Goal: Obtain resource: Obtain resource

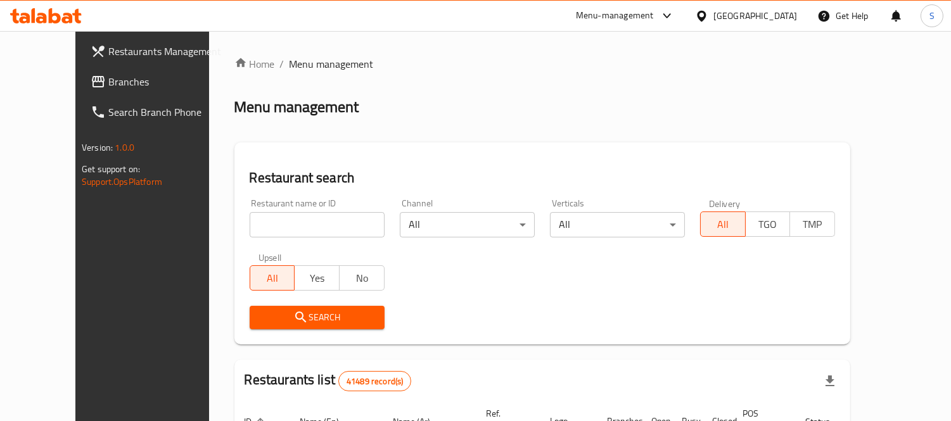
click at [708, 16] on icon at bounding box center [701, 16] width 13 height 13
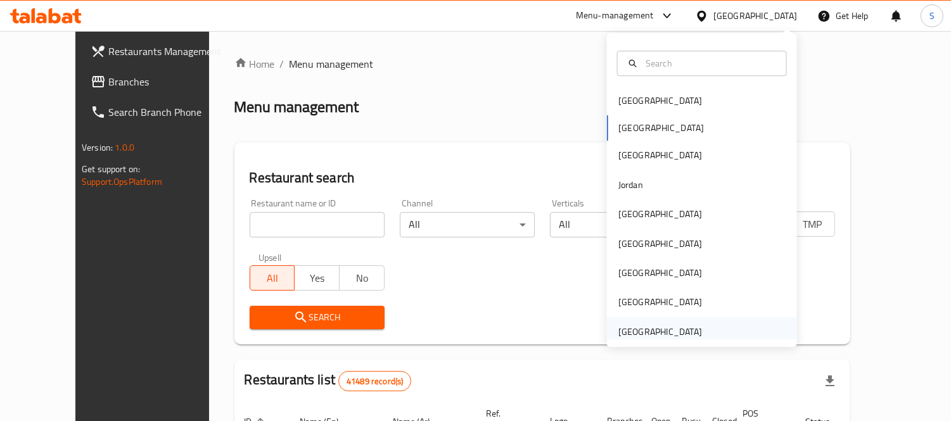
click at [732, 326] on div "[GEOGRAPHIC_DATA]" at bounding box center [702, 331] width 190 height 29
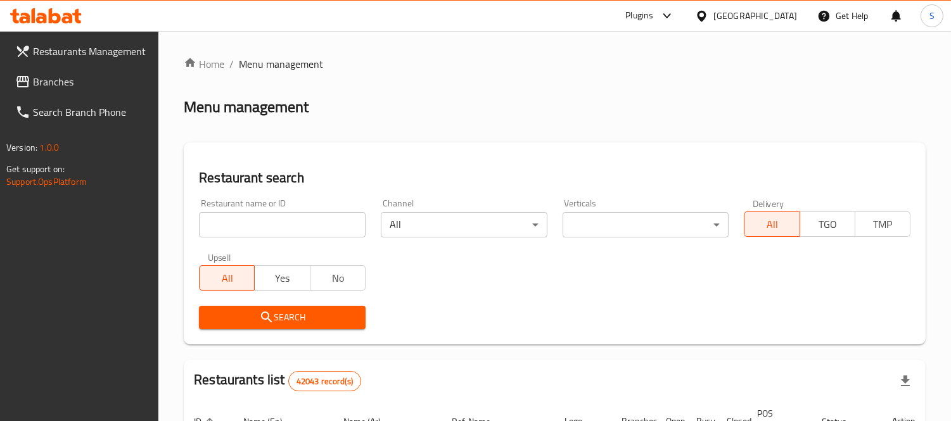
drag, startPoint x: 326, startPoint y: 220, endPoint x: 286, endPoint y: 215, distance: 40.9
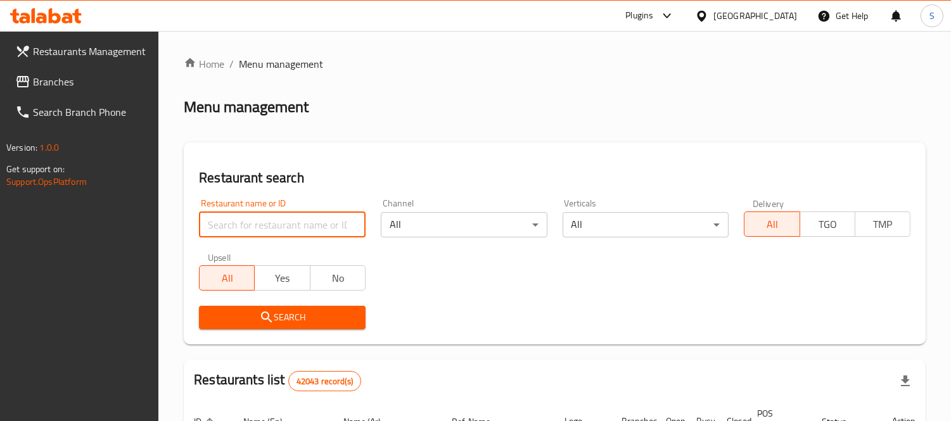
drag, startPoint x: 286, startPoint y: 215, endPoint x: 251, endPoint y: 220, distance: 34.6
paste input "Tableya Restaurant LLC"
type input "Tableya Restaurant LLC"
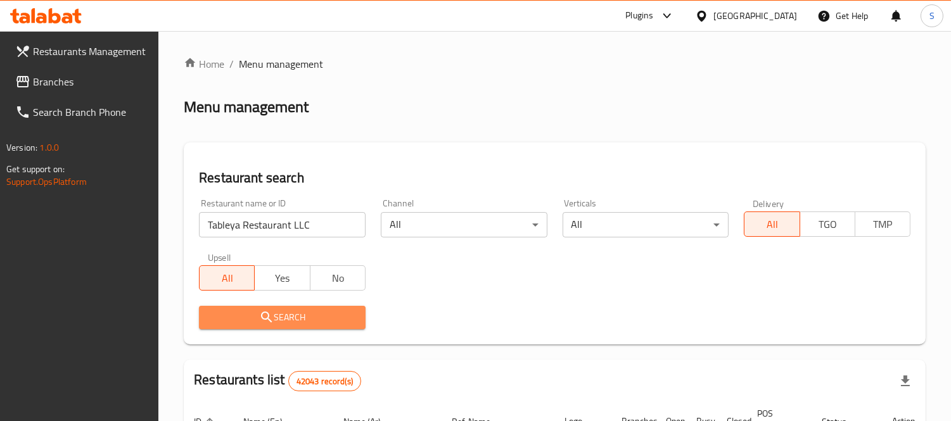
click at [270, 320] on icon "submit" at bounding box center [266, 317] width 15 height 15
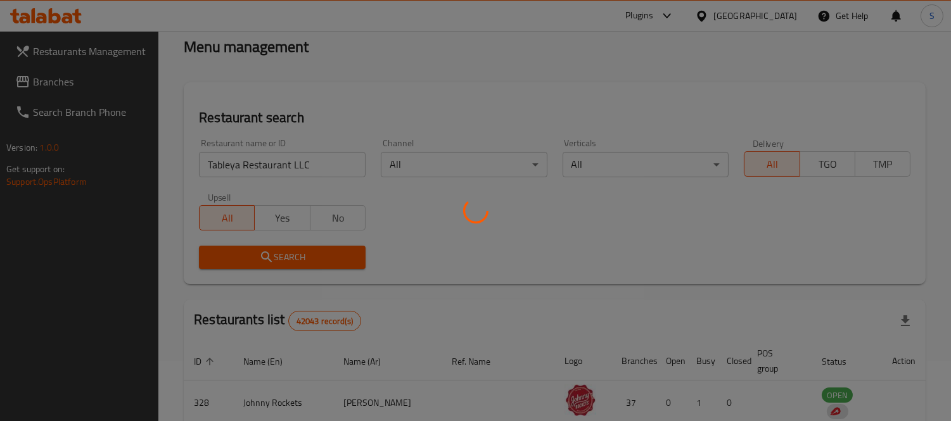
scroll to position [133, 0]
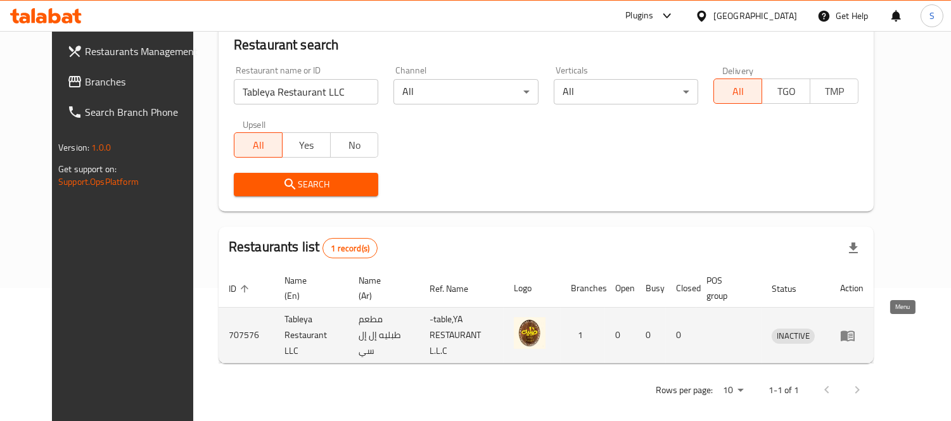
click at [854, 331] on icon "enhanced table" at bounding box center [848, 336] width 14 height 11
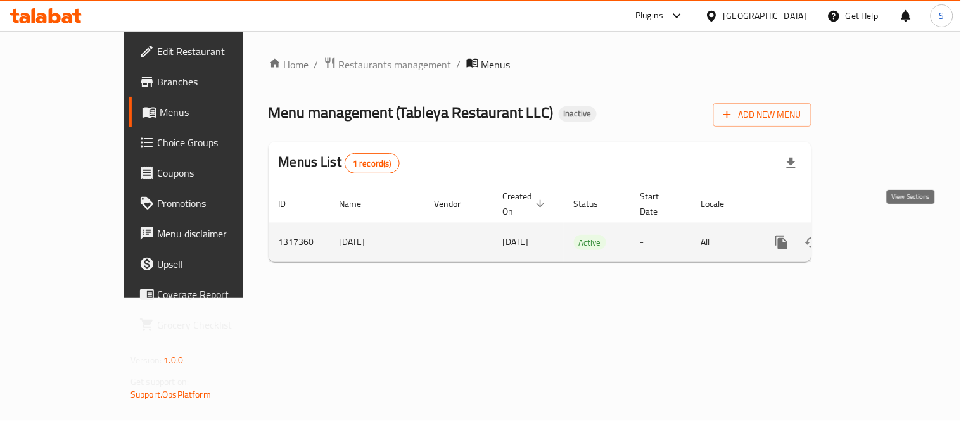
click at [888, 227] on link "enhanced table" at bounding box center [873, 242] width 30 height 30
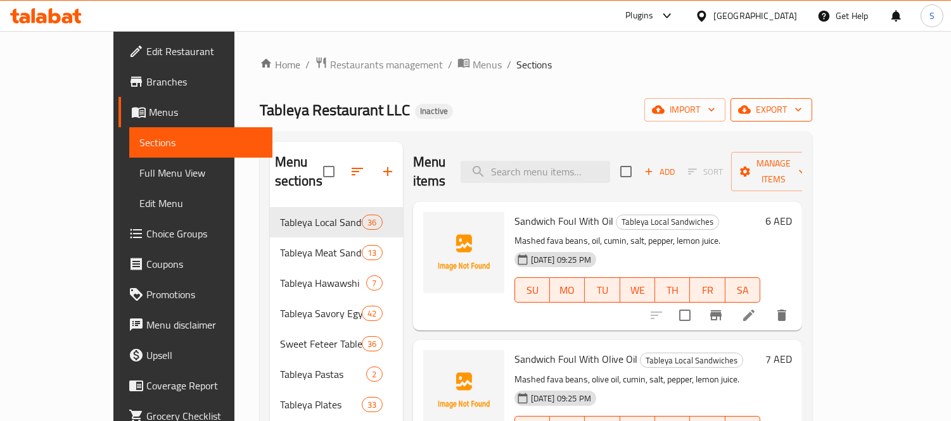
click at [802, 106] on span "export" at bounding box center [770, 110] width 61 height 16
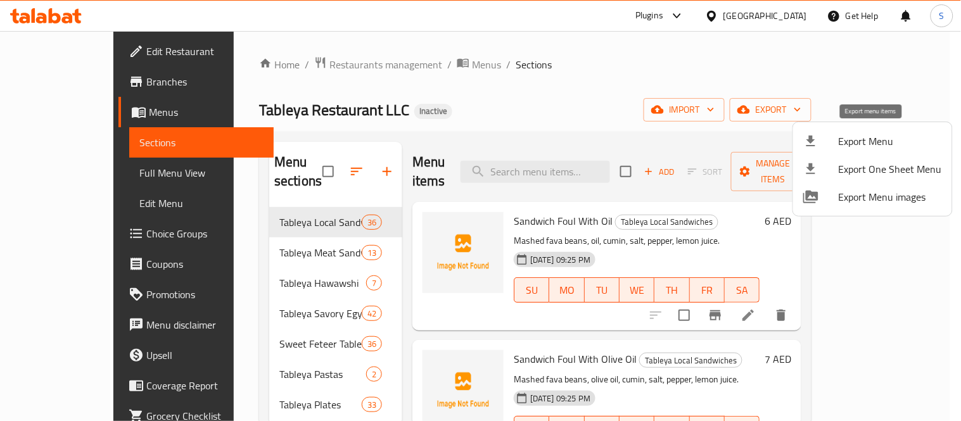
click at [840, 143] on span "Export Menu" at bounding box center [890, 141] width 103 height 15
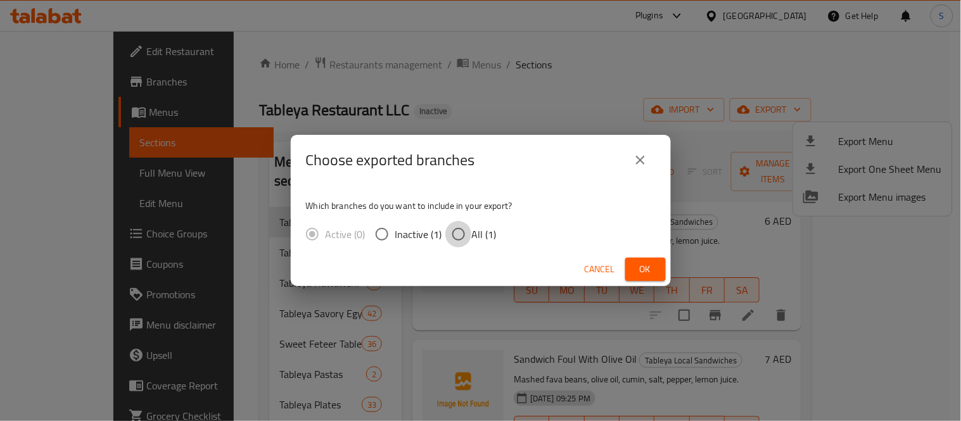
click at [452, 243] on input "All (1)" at bounding box center [458, 234] width 27 height 27
radio input "true"
click at [649, 272] on span "Ok" at bounding box center [645, 270] width 20 height 16
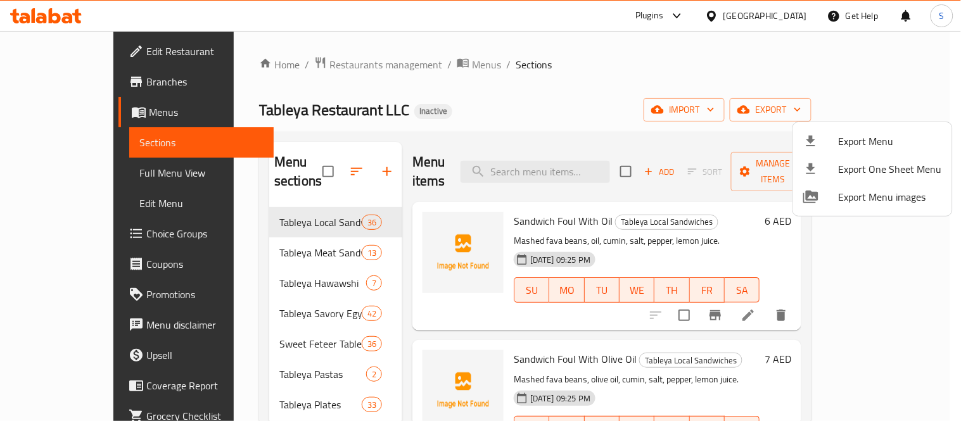
click at [71, 176] on div at bounding box center [480, 210] width 961 height 421
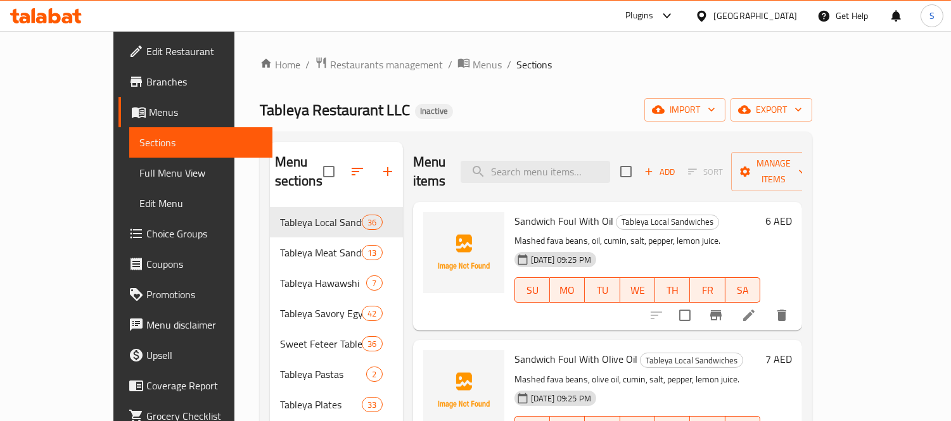
click at [139, 169] on span "Full Menu View" at bounding box center [200, 172] width 123 height 15
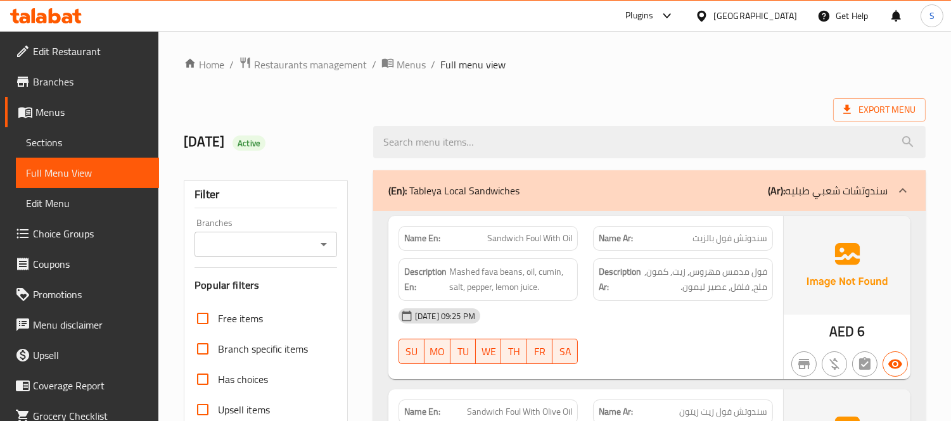
drag, startPoint x: 99, startPoint y: 48, endPoint x: 115, endPoint y: 48, distance: 15.2
click at [99, 48] on span "Edit Restaurant" at bounding box center [91, 51] width 116 height 15
click at [332, 63] on span "Restaurants management" at bounding box center [310, 64] width 113 height 15
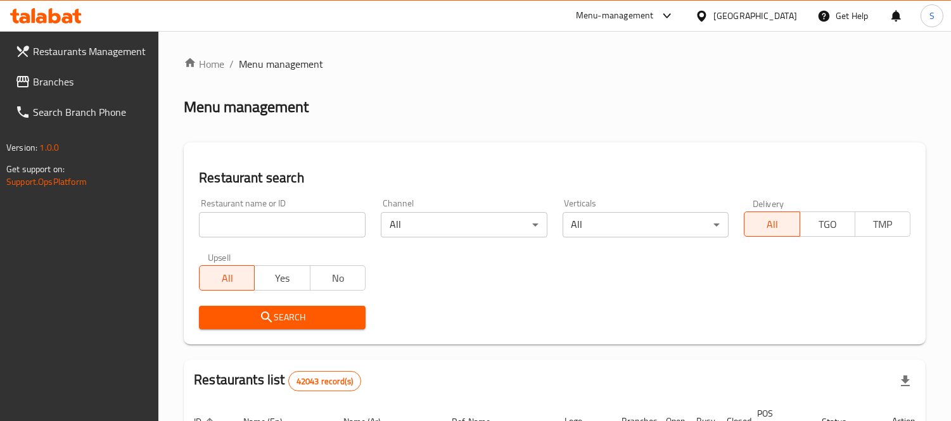
click at [288, 220] on input "search" at bounding box center [282, 224] width 167 height 25
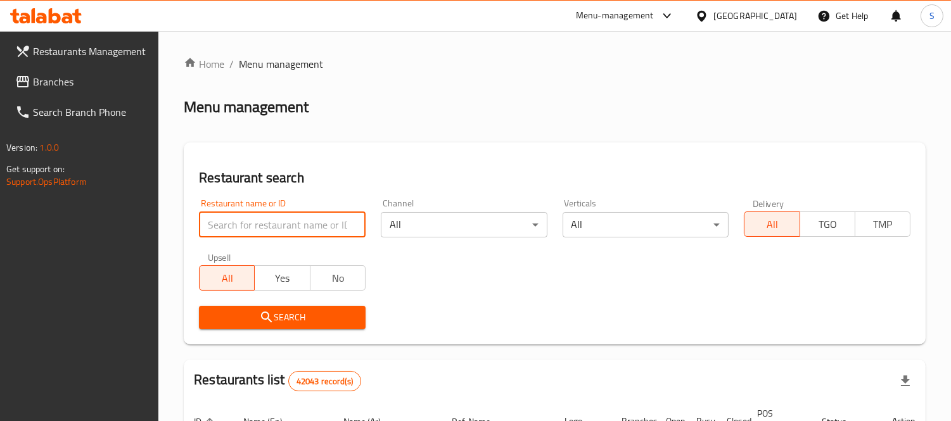
paste input "Mangoon Asian Fusion Restaurant"
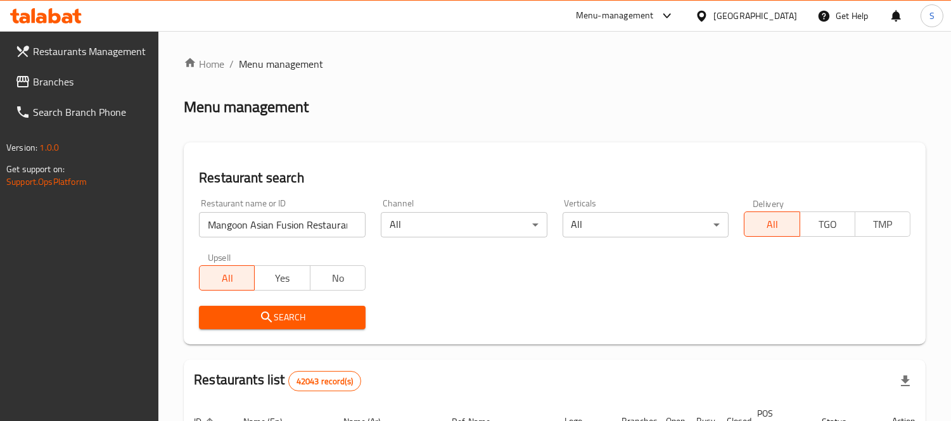
click at [330, 310] on span "Search" at bounding box center [282, 318] width 146 height 16
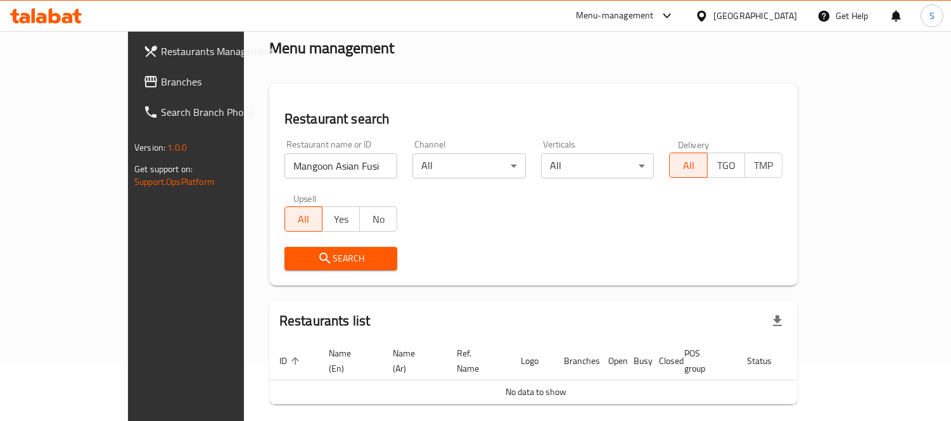
scroll to position [96, 0]
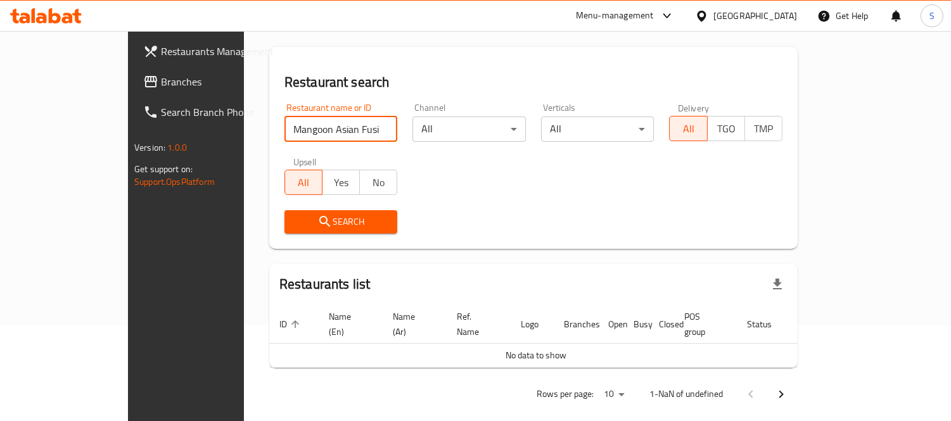
click at [327, 121] on input "Mangoon Asian Fusion Restaurant" at bounding box center [340, 129] width 113 height 25
type input "Mangoon Asian Fusion"
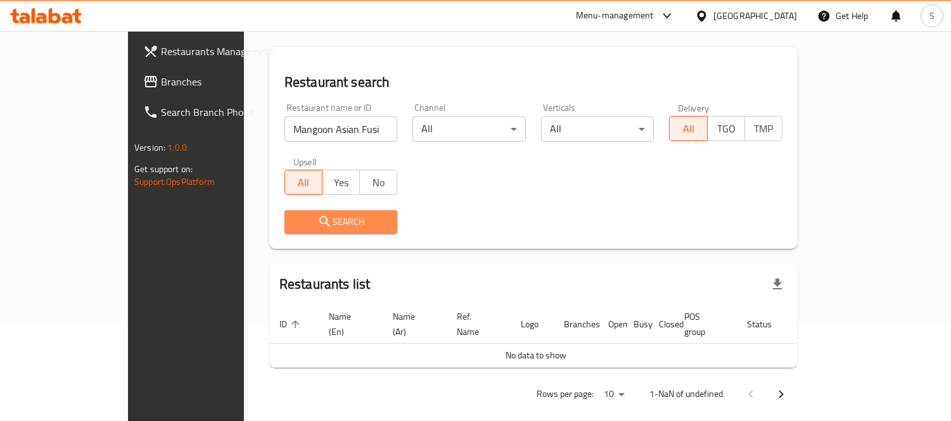
click at [295, 219] on span "Search" at bounding box center [341, 222] width 93 height 16
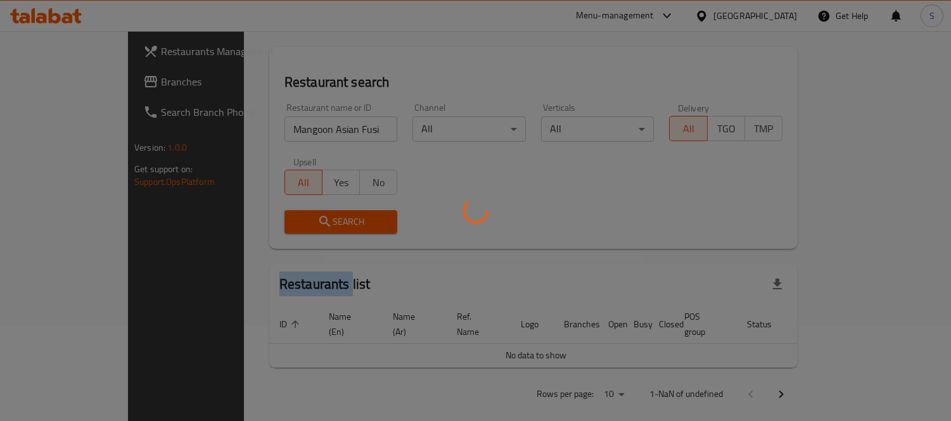
click at [287, 219] on div at bounding box center [475, 210] width 951 height 421
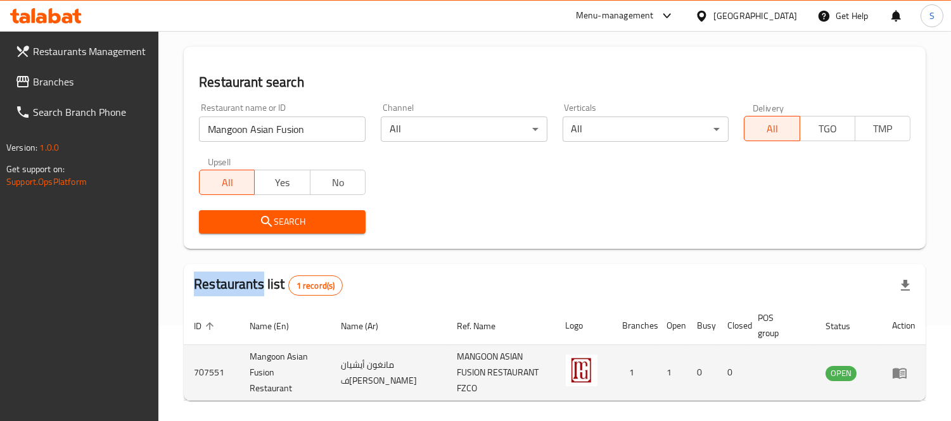
click at [910, 370] on link "enhanced table" at bounding box center [903, 372] width 23 height 15
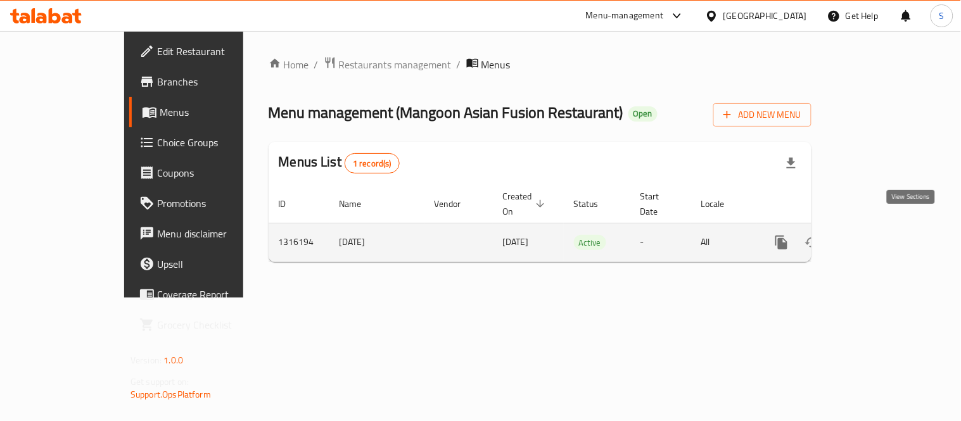
click at [888, 227] on link "enhanced table" at bounding box center [873, 242] width 30 height 30
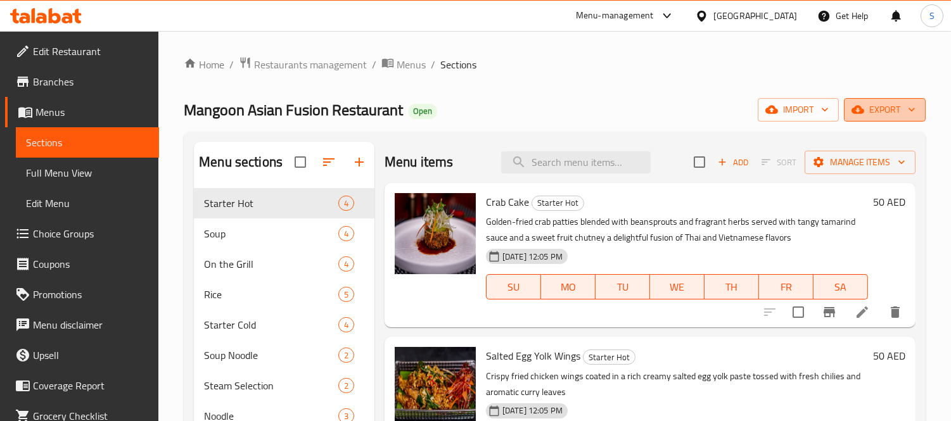
click at [875, 115] on span "export" at bounding box center [884, 110] width 61 height 16
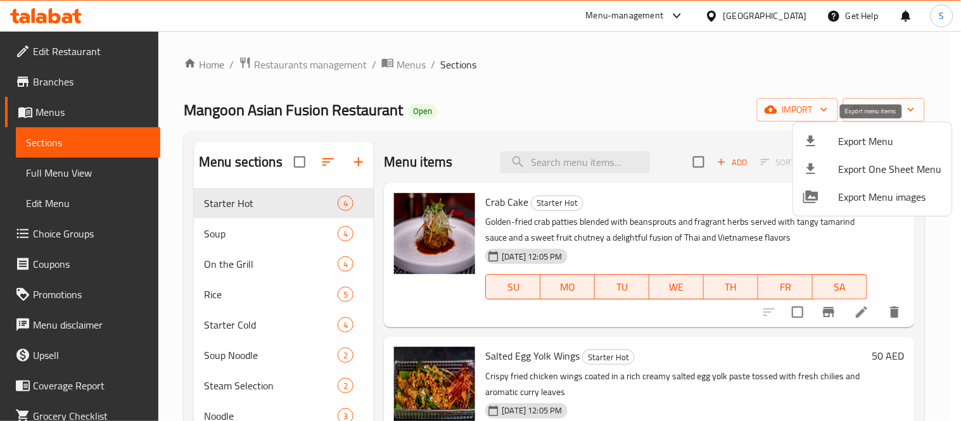
click at [839, 134] on span "Export Menu" at bounding box center [890, 141] width 103 height 15
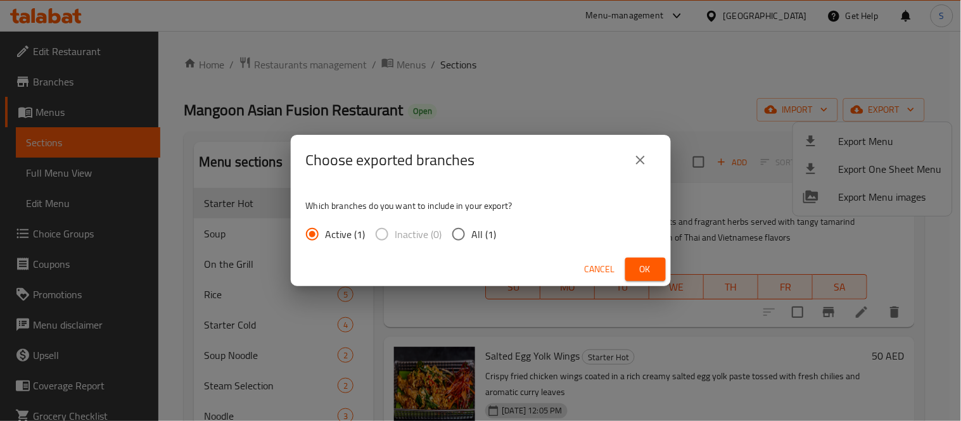
click at [447, 239] on input "All (1)" at bounding box center [458, 234] width 27 height 27
radio input "true"
click at [661, 264] on button "Ok" at bounding box center [645, 269] width 41 height 23
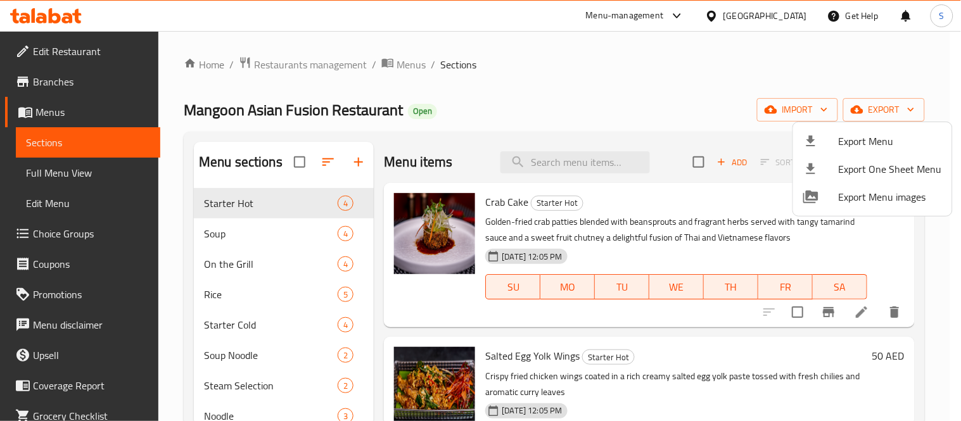
drag, startPoint x: 172, startPoint y: 83, endPoint x: 178, endPoint y: 81, distance: 6.6
click at [172, 83] on div at bounding box center [480, 210] width 961 height 421
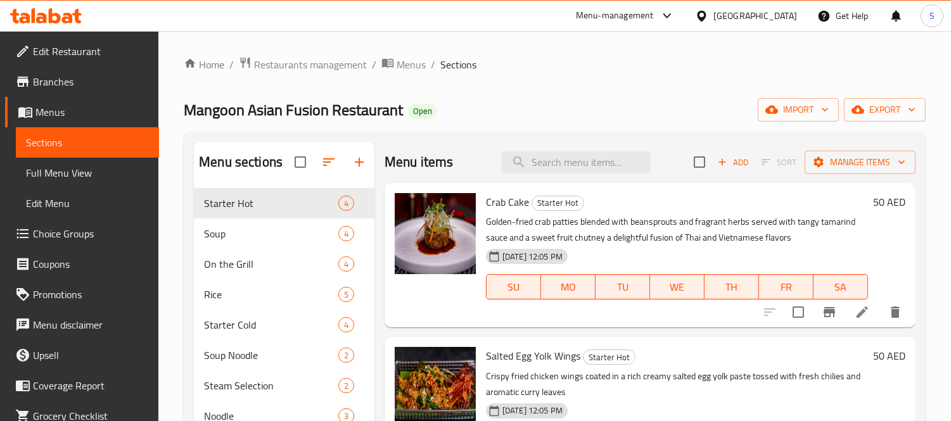
click at [751, 11] on div "[GEOGRAPHIC_DATA]" at bounding box center [755, 16] width 84 height 14
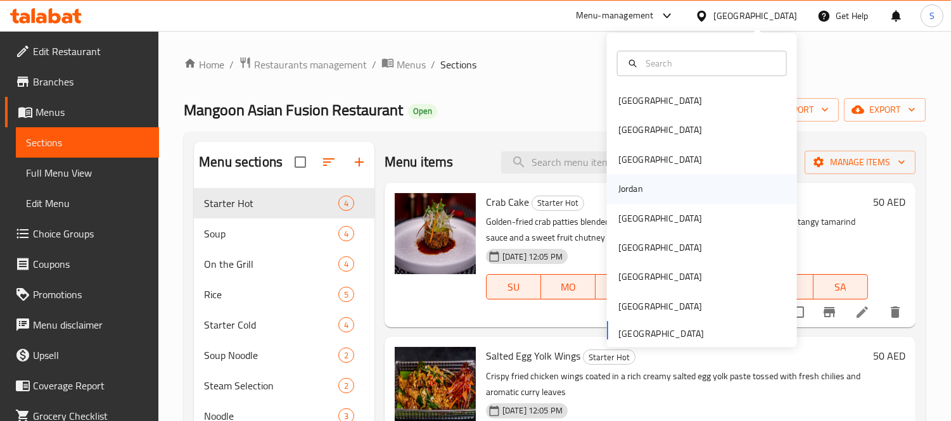
click at [628, 192] on div "Jordan" at bounding box center [630, 189] width 25 height 14
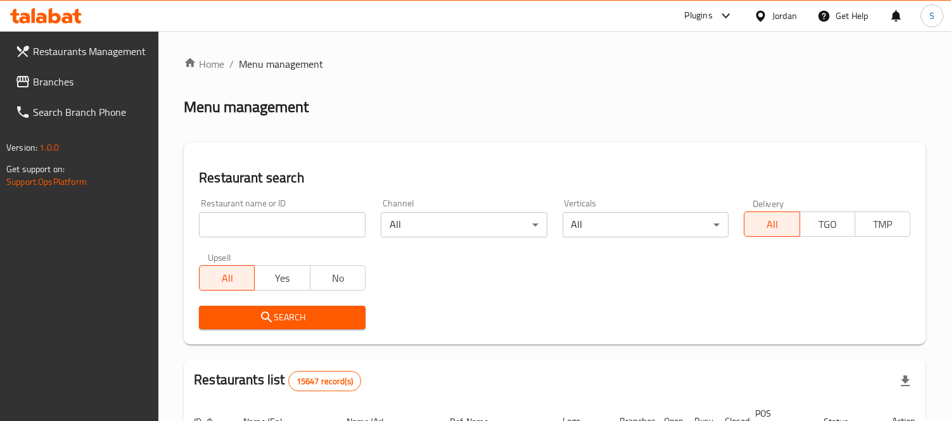
click at [283, 224] on input "search" at bounding box center [282, 224] width 167 height 25
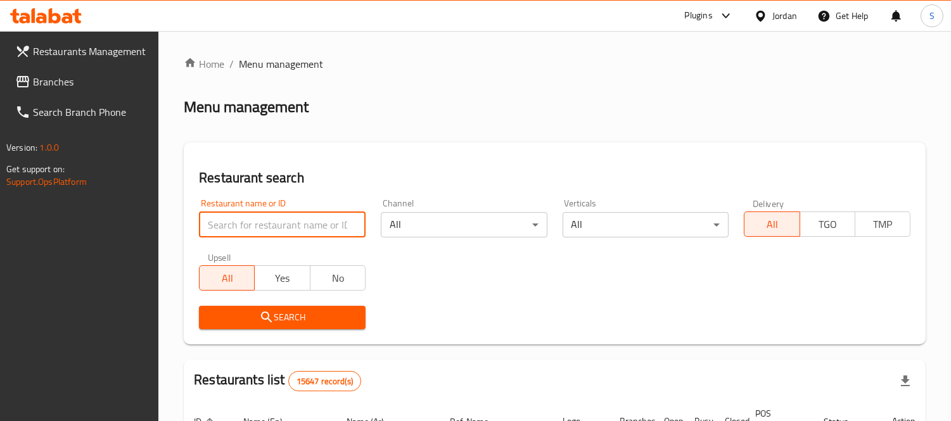
paste input "Chef's Bite"
type input "Chef's Bite"
click button "Search" at bounding box center [282, 317] width 167 height 23
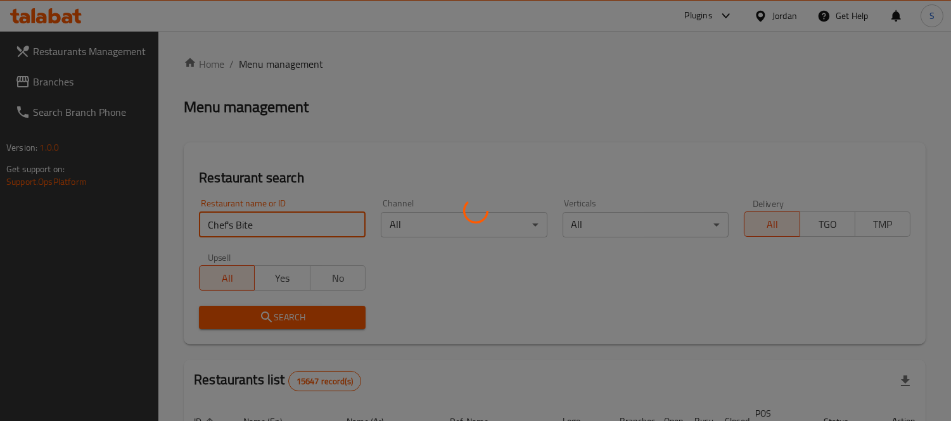
click button "Search" at bounding box center [282, 317] width 167 height 23
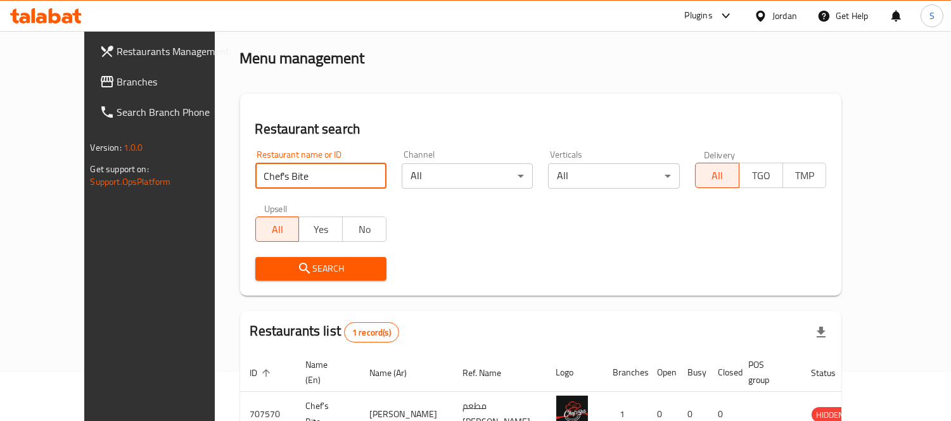
scroll to position [118, 0]
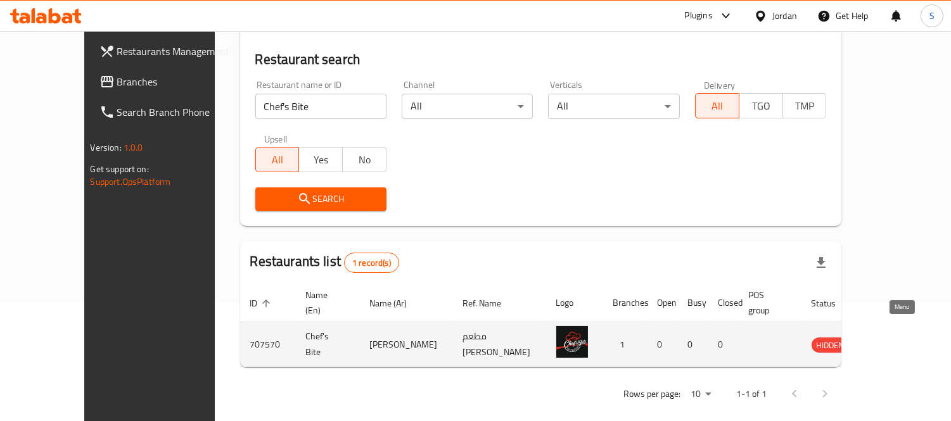
click at [901, 337] on link "enhanced table" at bounding box center [889, 344] width 23 height 15
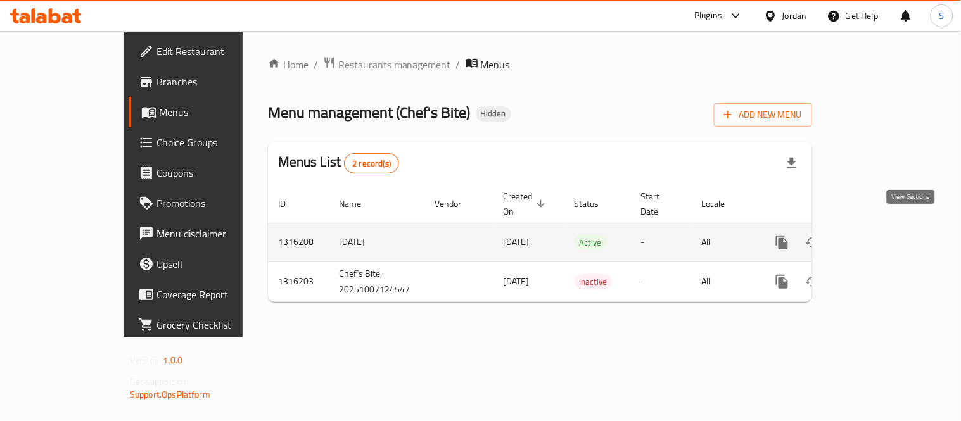
click at [889, 227] on link "enhanced table" at bounding box center [873, 242] width 30 height 30
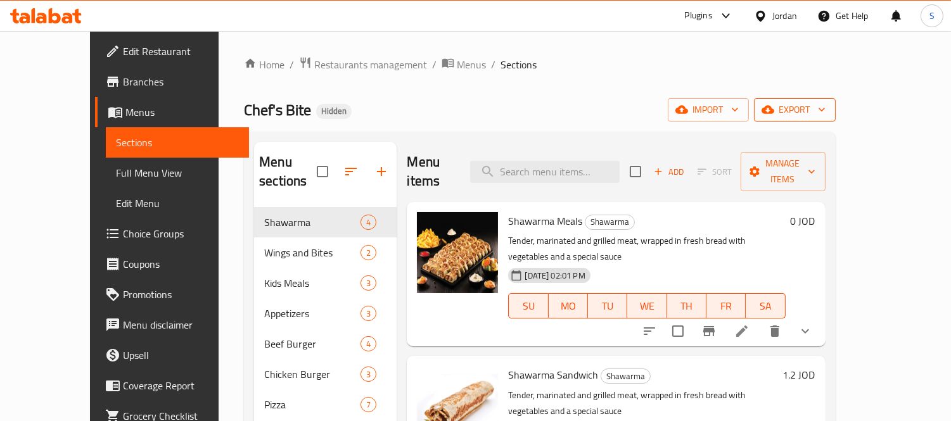
click at [825, 116] on span "export" at bounding box center [794, 110] width 61 height 16
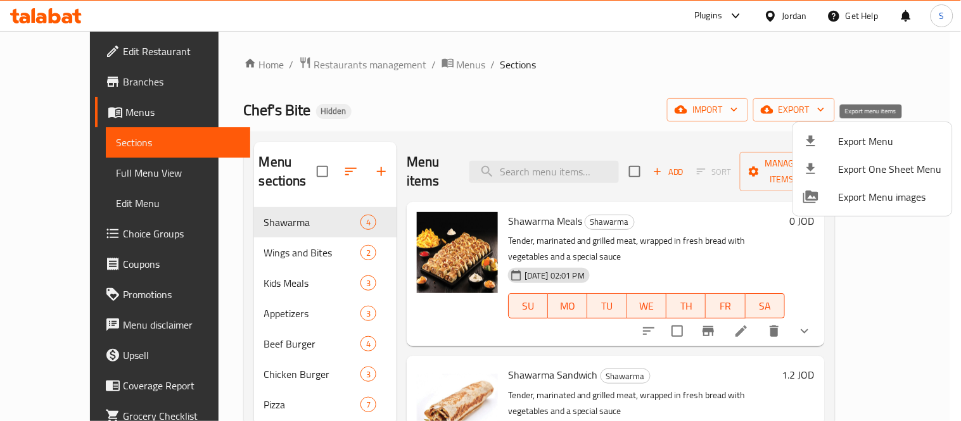
click at [891, 135] on span "Export Menu" at bounding box center [890, 141] width 103 height 15
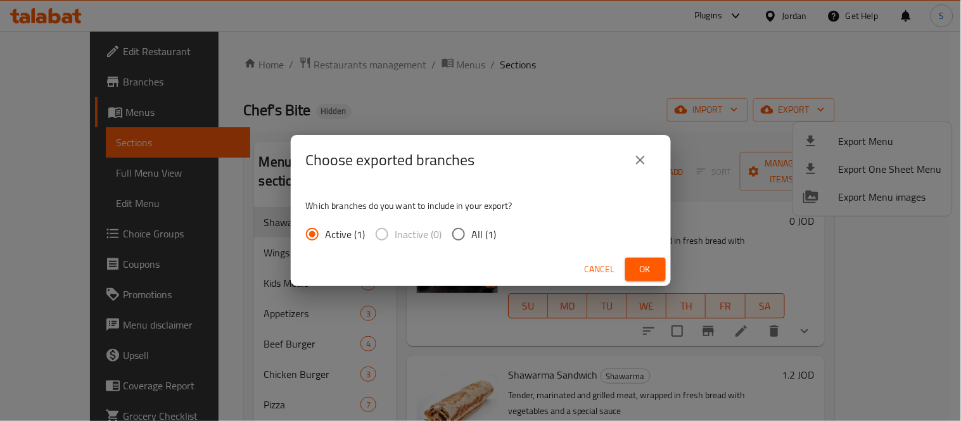
click at [475, 242] on span "All (1)" at bounding box center [484, 234] width 25 height 15
click at [472, 243] on input "All (1)" at bounding box center [458, 234] width 27 height 27
radio input "true"
click at [648, 274] on span "Ok" at bounding box center [645, 270] width 20 height 16
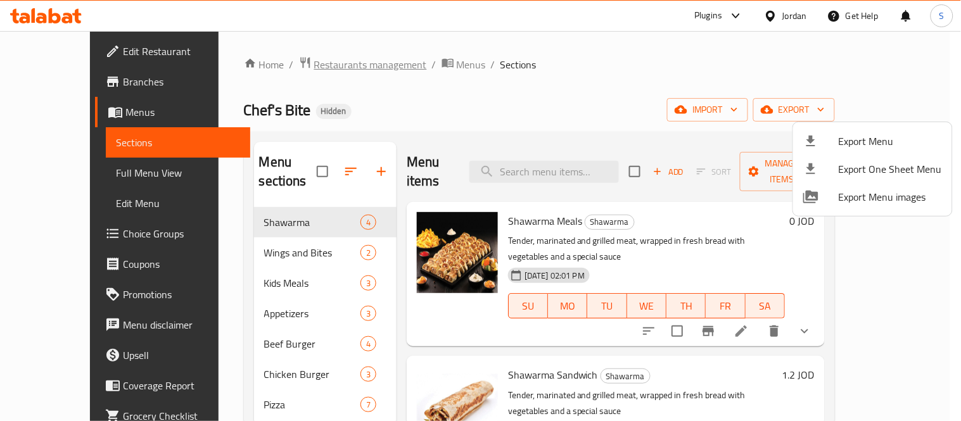
drag, startPoint x: 242, startPoint y: 86, endPoint x: 251, endPoint y: 68, distance: 19.8
click at [243, 84] on div at bounding box center [480, 210] width 961 height 421
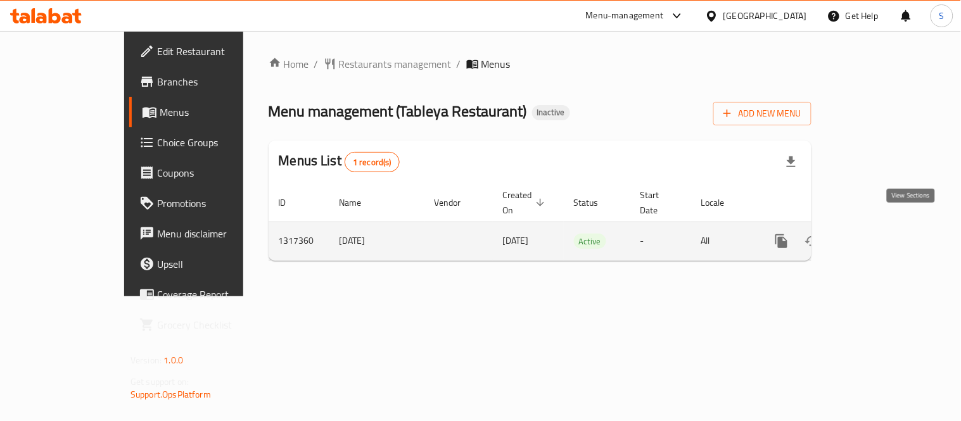
click at [888, 238] on link "enhanced table" at bounding box center [873, 241] width 30 height 30
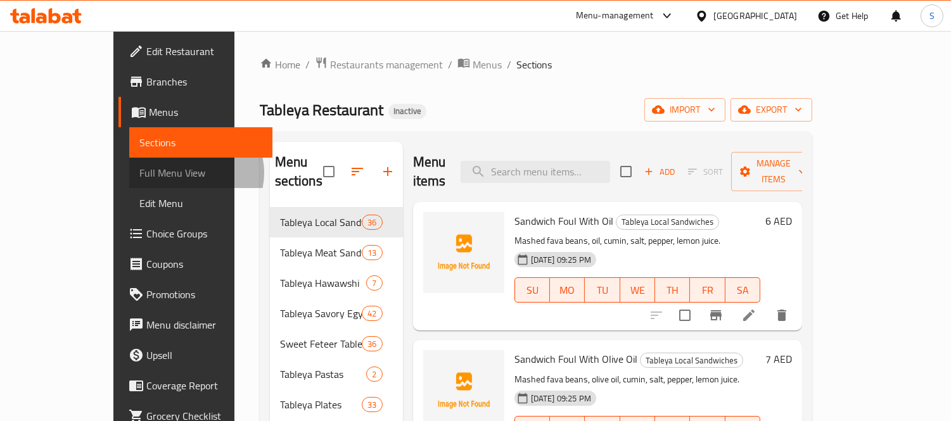
click at [139, 173] on span "Full Menu View" at bounding box center [200, 172] width 123 height 15
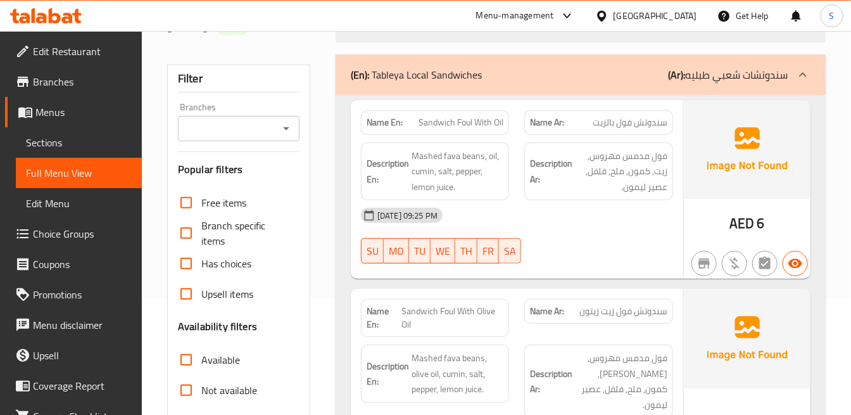
scroll to position [141, 0]
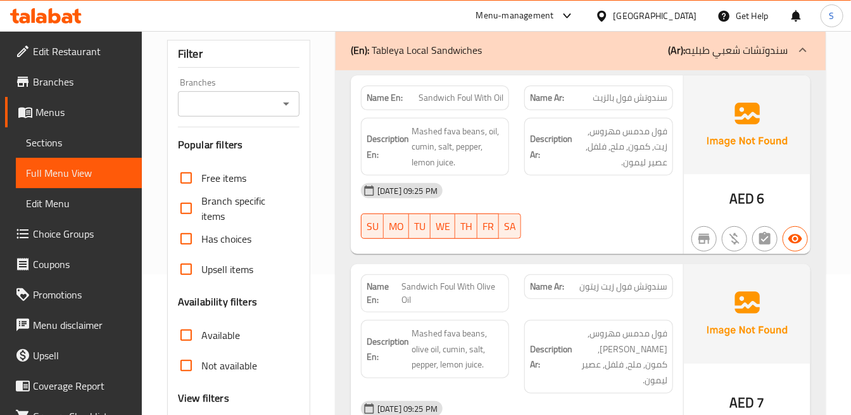
click at [407, 146] on strong "Description En:" at bounding box center [388, 146] width 42 height 31
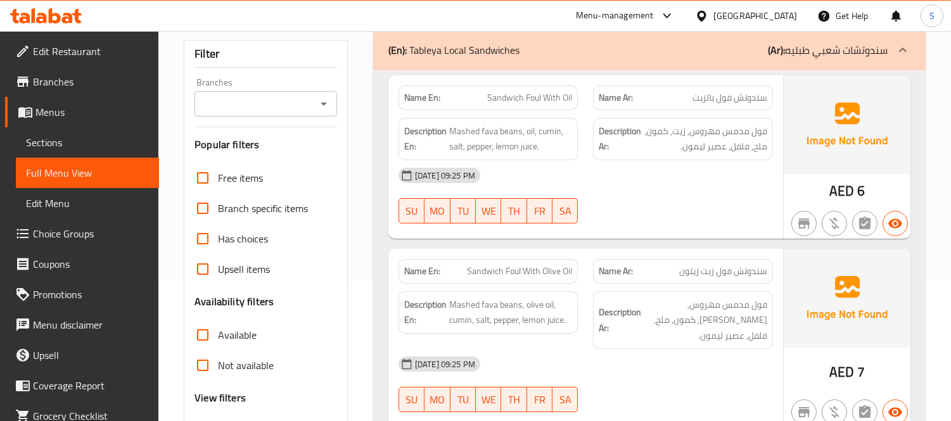
click at [711, 276] on span "سندوتش فول زيت زيتون" at bounding box center [723, 271] width 88 height 13
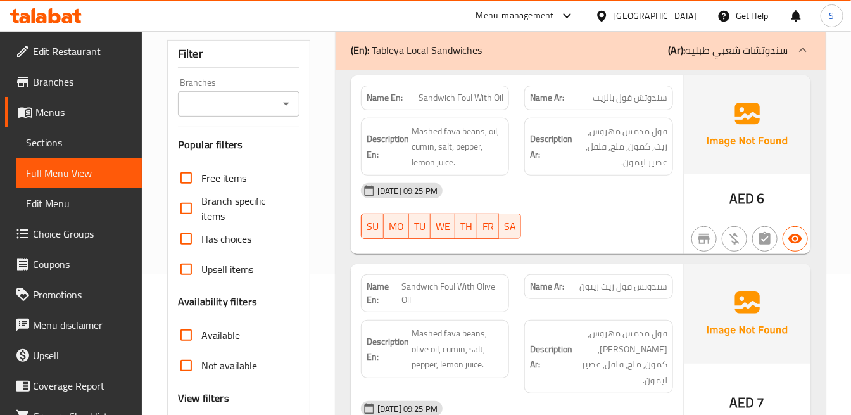
click at [584, 176] on div "[DATE] 09:25 PM" at bounding box center [516, 190] width 327 height 30
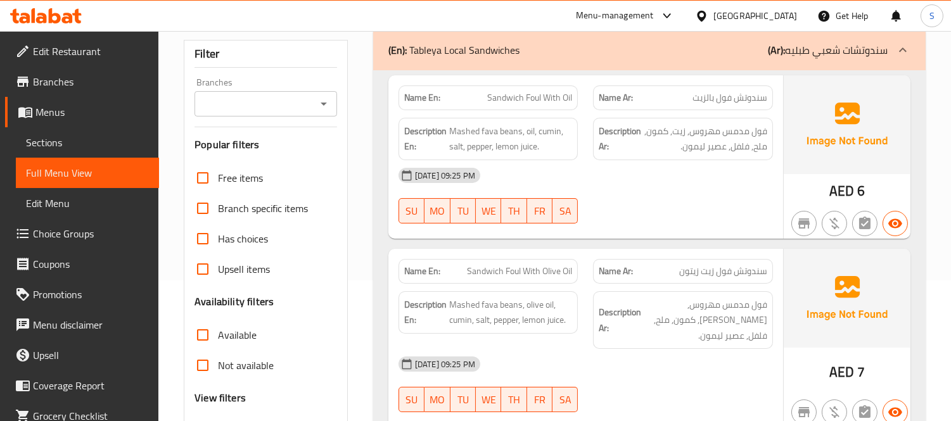
click at [843, 198] on span "AED" at bounding box center [841, 191] width 25 height 25
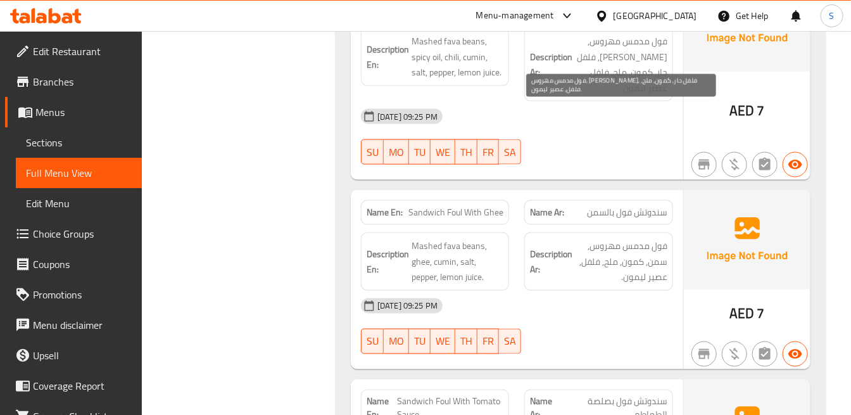
scroll to position [704, 0]
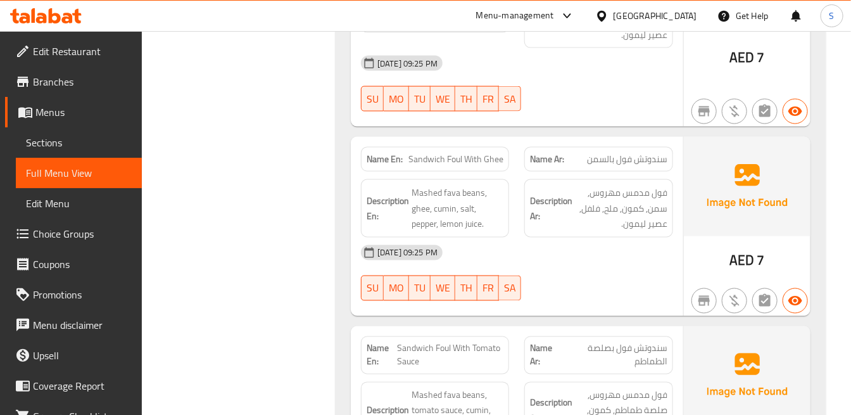
click at [627, 254] on div "[DATE] 09:25 PM SU MO TU WE TH FR SA" at bounding box center [516, 273] width 327 height 71
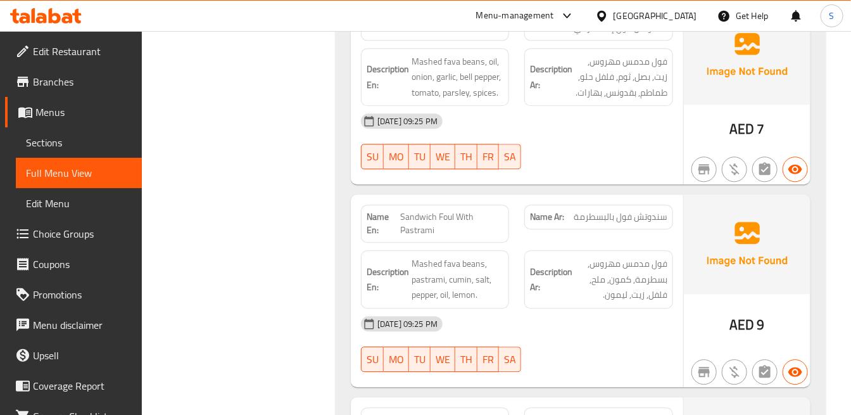
scroll to position [1267, 0]
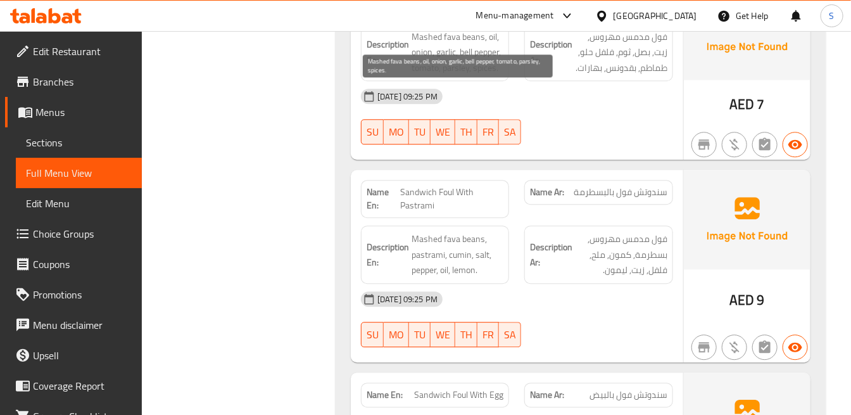
click at [491, 42] on span "Mashed fava beans, oil, onion, garlic, bell pepper, tomato, parsley, spices." at bounding box center [458, 52] width 92 height 47
copy span "spices"
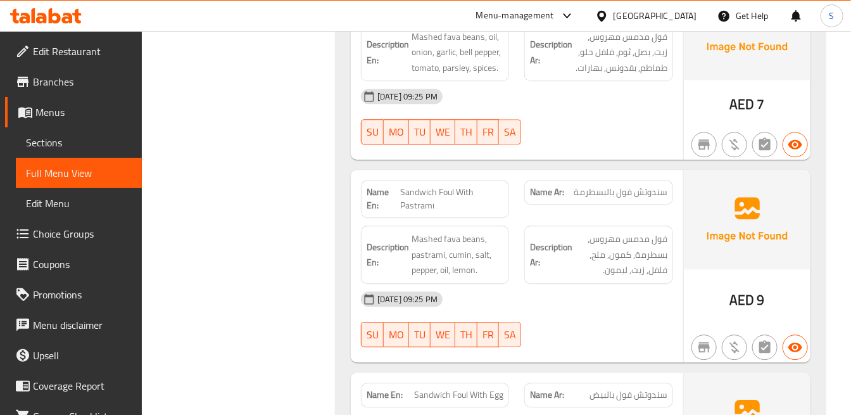
drag, startPoint x: 557, startPoint y: 185, endPoint x: 576, endPoint y: 184, distance: 19.0
click at [559, 185] on div "Name Ar: سندوتش فول بالبسطرمة" at bounding box center [598, 198] width 163 height 53
click at [637, 284] on div "[DATE] 09:25 PM" at bounding box center [516, 299] width 327 height 30
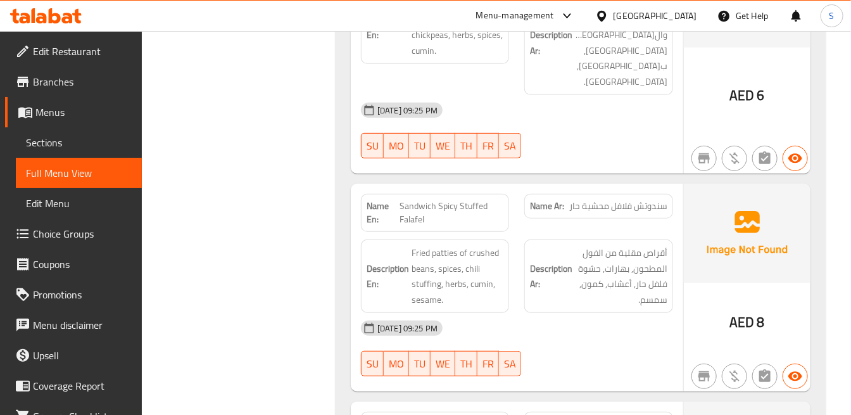
scroll to position [2111, 0]
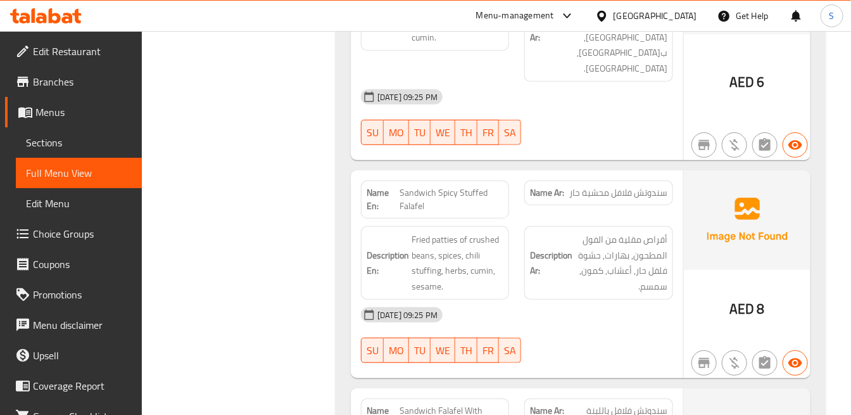
click at [534, 248] on strong "Description Ar:" at bounding box center [551, 263] width 42 height 31
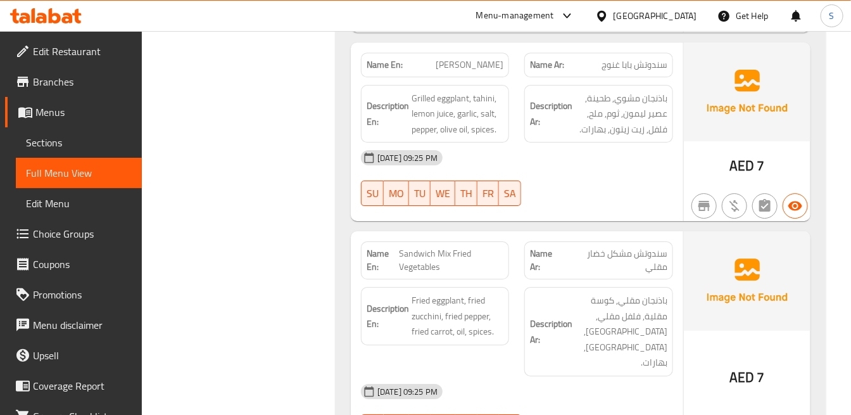
scroll to position [3589, 0]
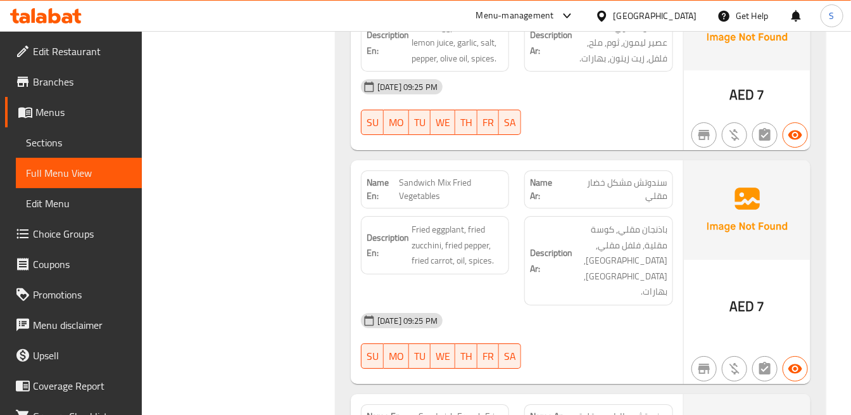
click at [538, 245] on strong "Description Ar:" at bounding box center [551, 260] width 42 height 31
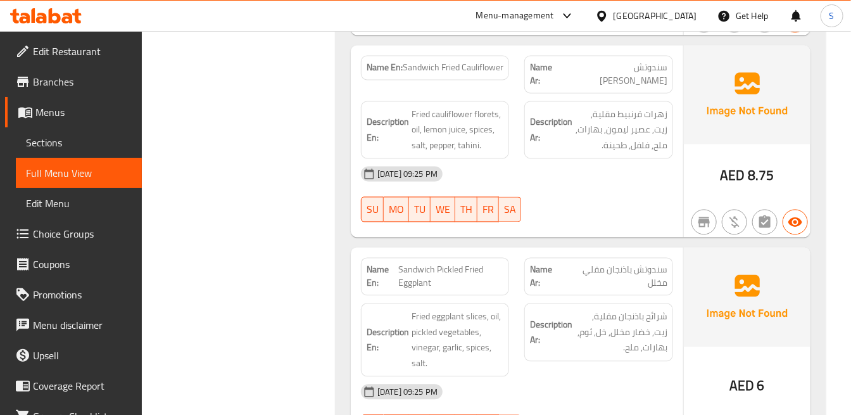
scroll to position [4785, 0]
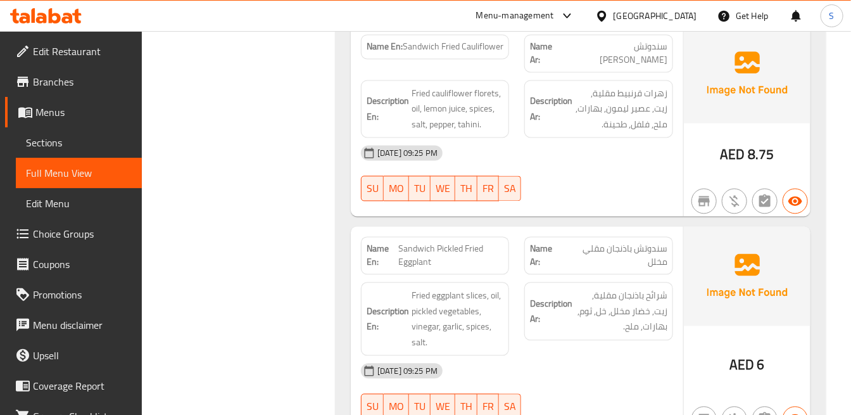
copy span "[PERSON_NAME]"
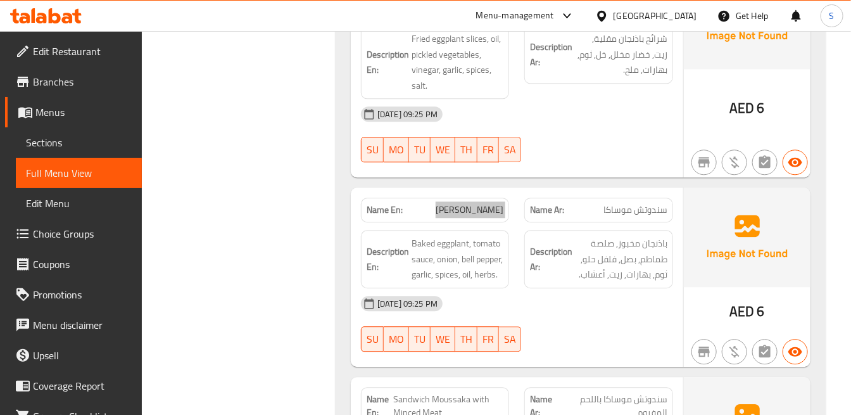
scroll to position [5067, 0]
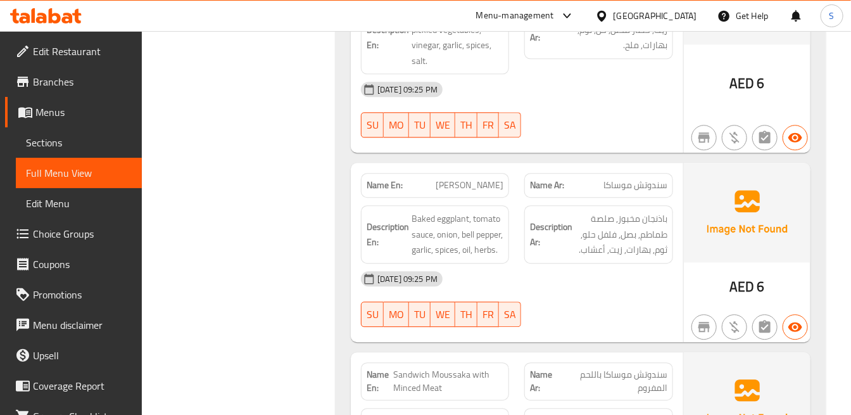
click at [583, 368] on span "سندوتش موساكا باللحم المفروم" at bounding box center [614, 381] width 106 height 27
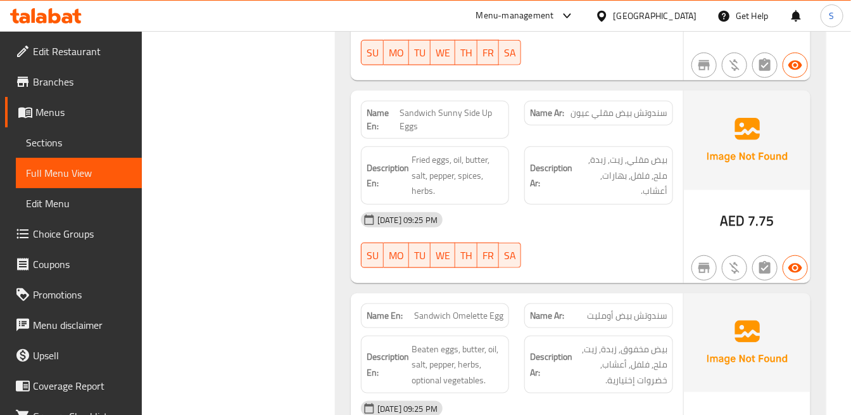
scroll to position [6193, 0]
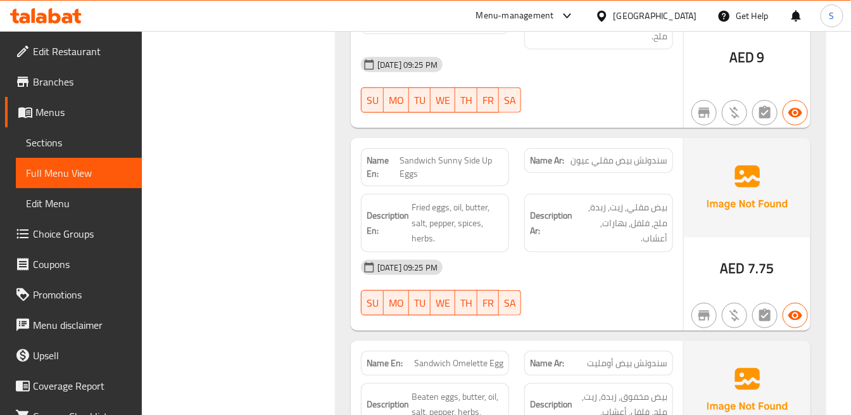
scroll to position [6122, 0]
click at [493, 358] on span "Sandwich Omelette Egg" at bounding box center [458, 364] width 89 height 13
click at [494, 358] on span "Sandwich Omelette Egg" at bounding box center [458, 364] width 89 height 13
click at [496, 358] on span "Sandwich Omelette Egg" at bounding box center [458, 364] width 89 height 13
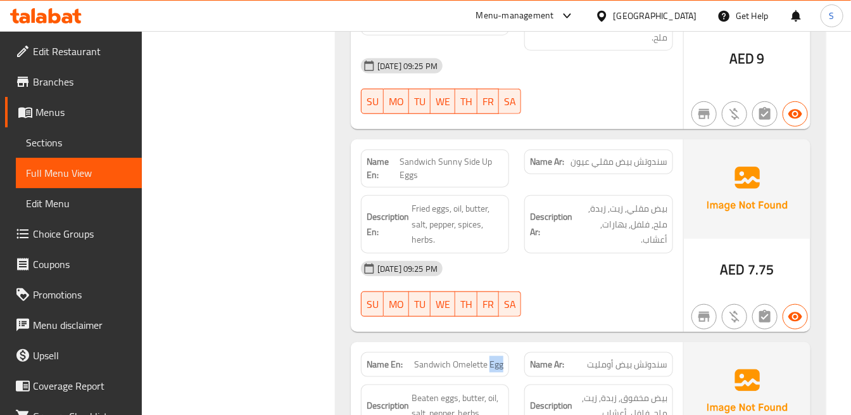
click at [497, 358] on span "Sandwich Omelette Egg" at bounding box center [458, 364] width 89 height 13
click at [536, 180] on div "Name En: Sandwich Sunny Side Up Eggs Name Ar: سندوتش بيض مقلي عيون Description …" at bounding box center [517, 235] width 333 height 193
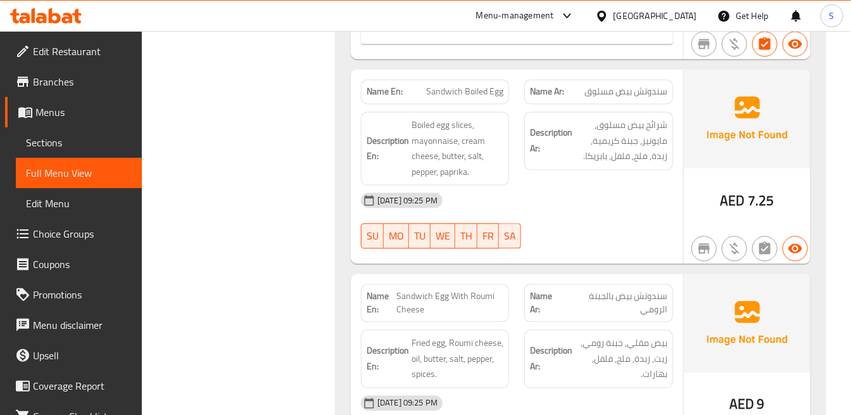
scroll to position [6756, 0]
click at [637, 289] on span "سندوتش بيض بالجبنة الرومي" at bounding box center [616, 302] width 104 height 27
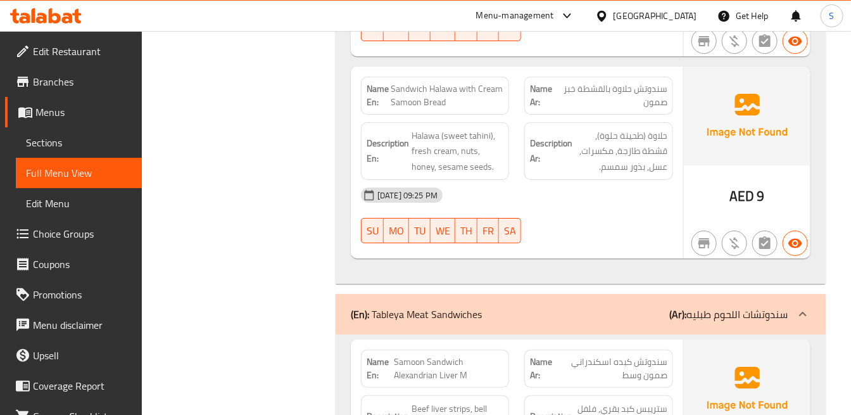
scroll to position [7671, 0]
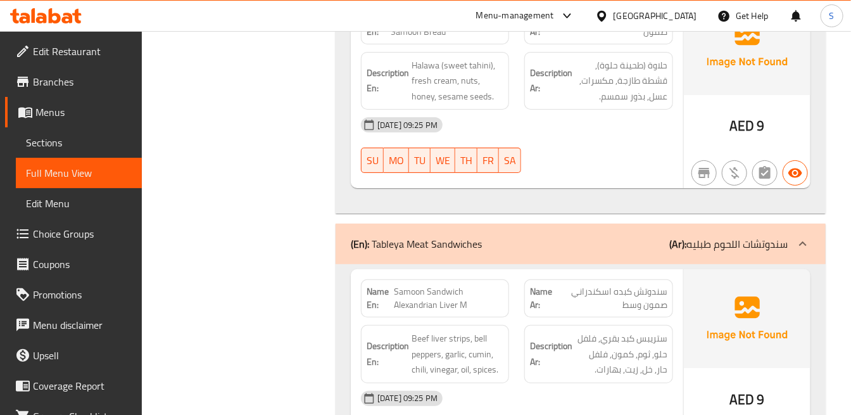
click at [646, 285] on span "سندوتش كبده اسكندراني صمون وسط" at bounding box center [612, 298] width 111 height 27
click at [649, 325] on div "Description Ar: ستريبس كبد بقري, فلفل حلو, ثوم, كمون, فلفل حار, خل, زيت, بهارات." at bounding box center [598, 354] width 148 height 58
click at [710, 269] on div "AED 9" at bounding box center [747, 365] width 127 height 193
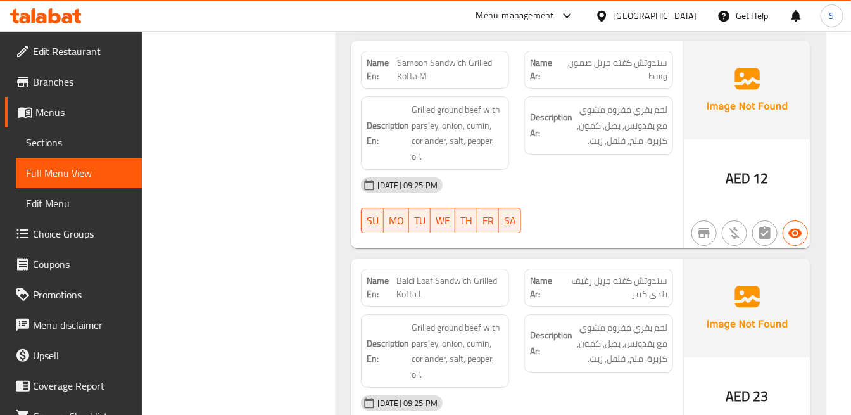
scroll to position [9360, 0]
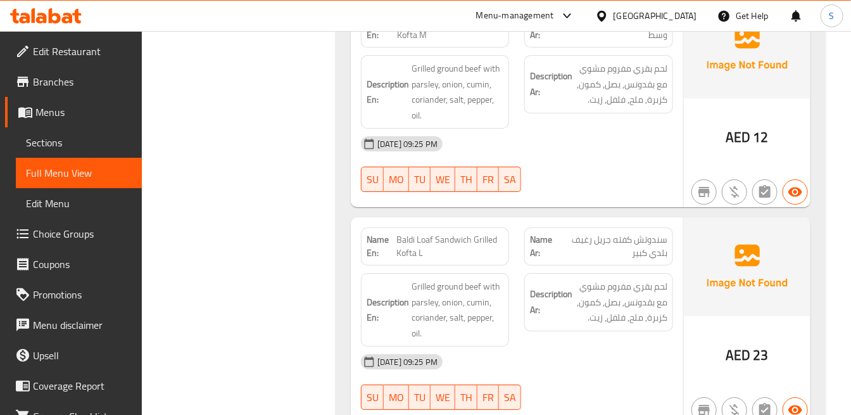
click at [515, 265] on div "Description En: Grilled ground beef with parsley, onion, cumin, coriander, salt…" at bounding box center [434, 309] width 163 height 89
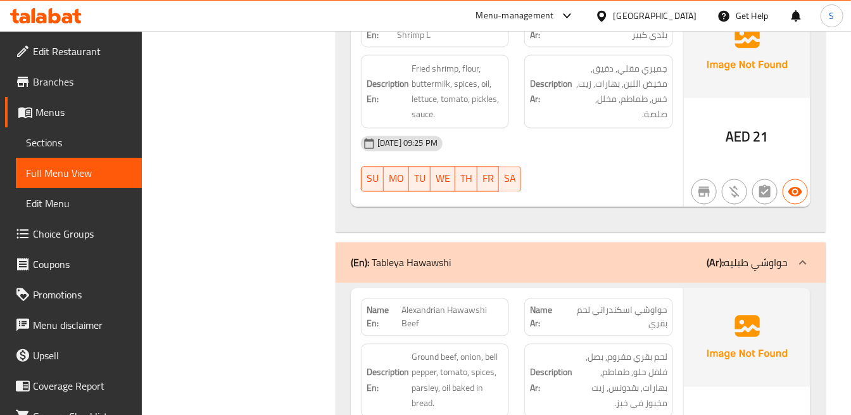
scroll to position [10486, 0]
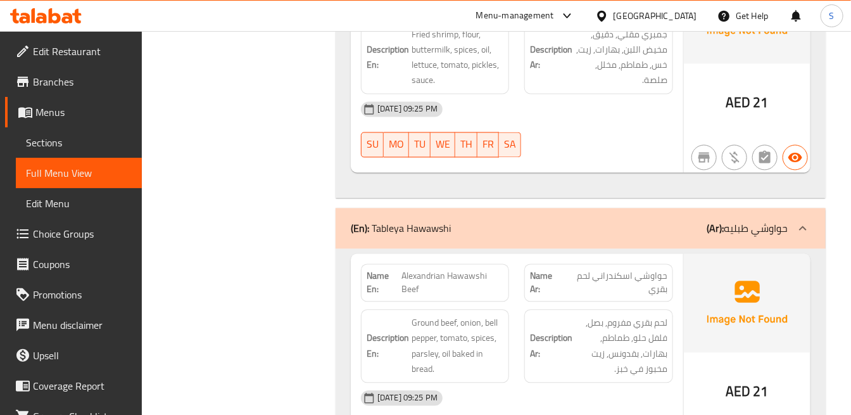
click at [540, 383] on div "[DATE] 09:25 PM" at bounding box center [516, 398] width 327 height 30
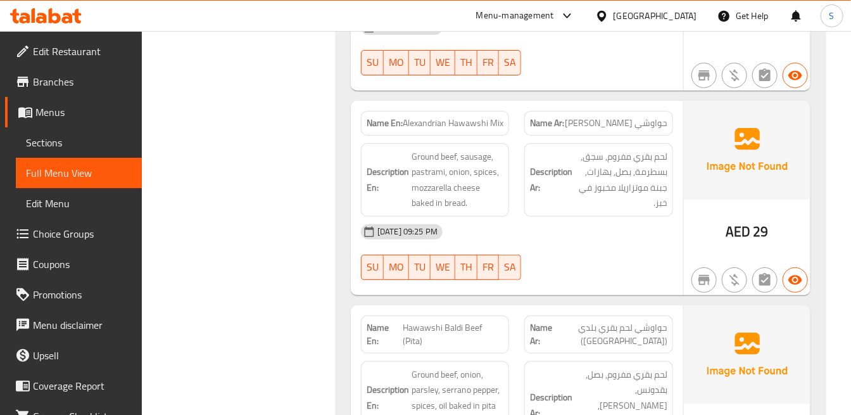
scroll to position [11542, 0]
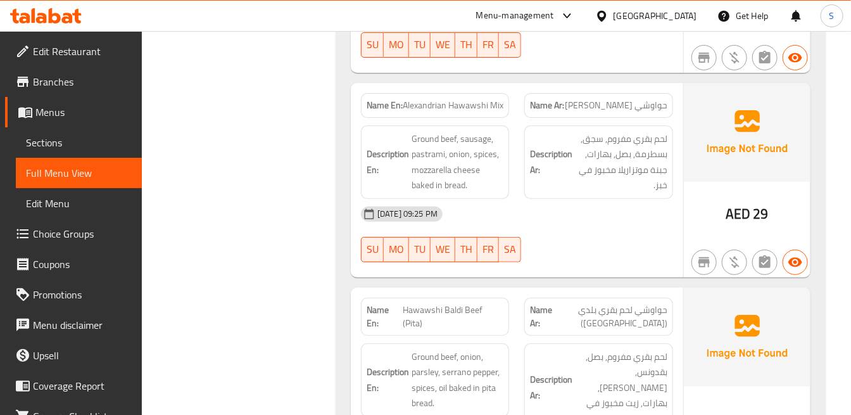
click at [567, 349] on h6 "Description Ar: لحم بقري مفروم, بصل, بقدونس, [PERSON_NAME], بهارات, زيت مخبوز ف…" at bounding box center [598, 388] width 137 height 78
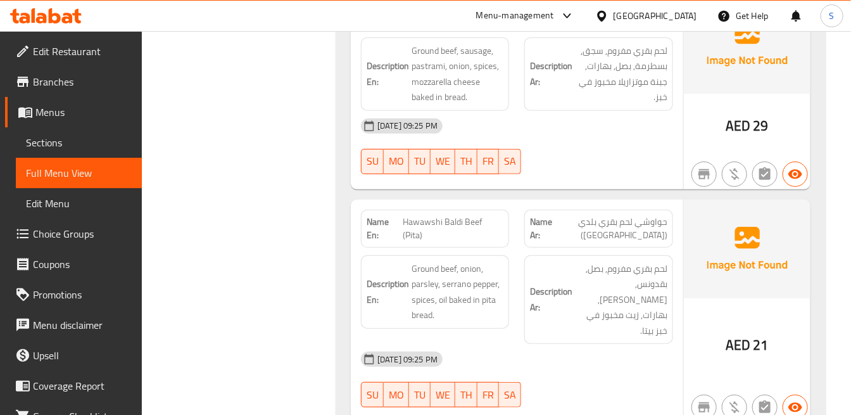
scroll to position [11612, 0]
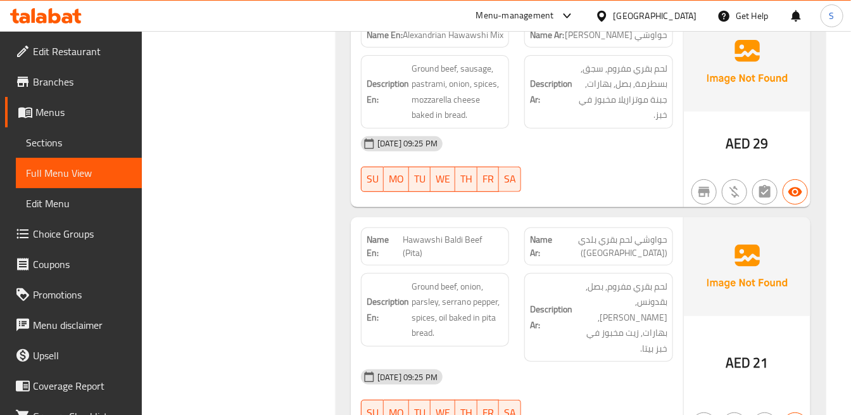
click at [541, 362] on div "[DATE] 09:25 PM SU MO TU WE TH FR SA" at bounding box center [516, 397] width 327 height 71
click at [553, 362] on div "[DATE] 09:25 PM" at bounding box center [516, 377] width 327 height 30
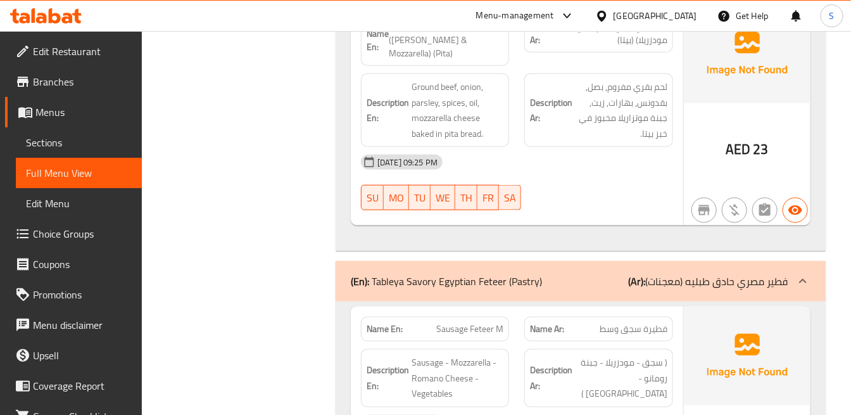
scroll to position [12035, 0]
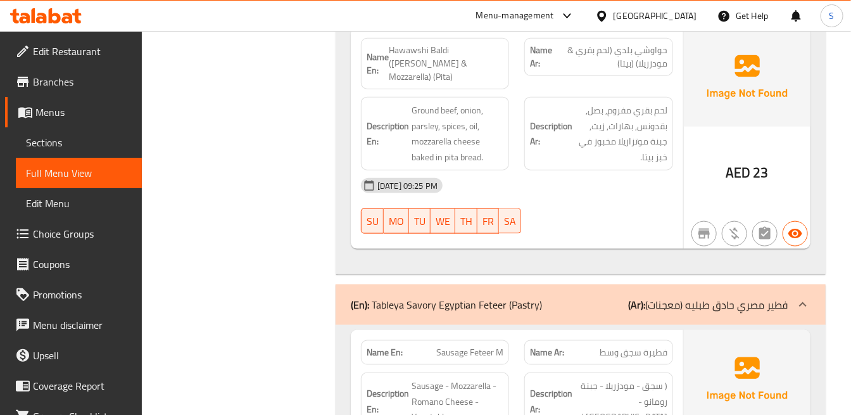
click at [562, 372] on div "Description Ar: ( سجق - مودزريلا - جبنة رومانو - [GEOGRAPHIC_DATA] )" at bounding box center [598, 401] width 148 height 58
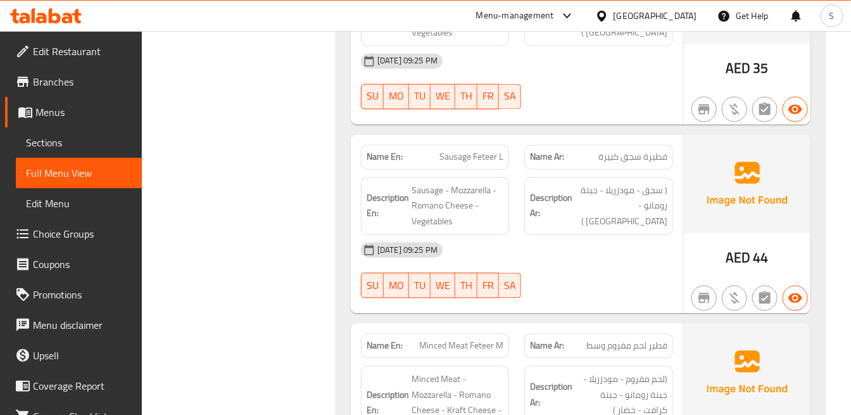
scroll to position [12456, 0]
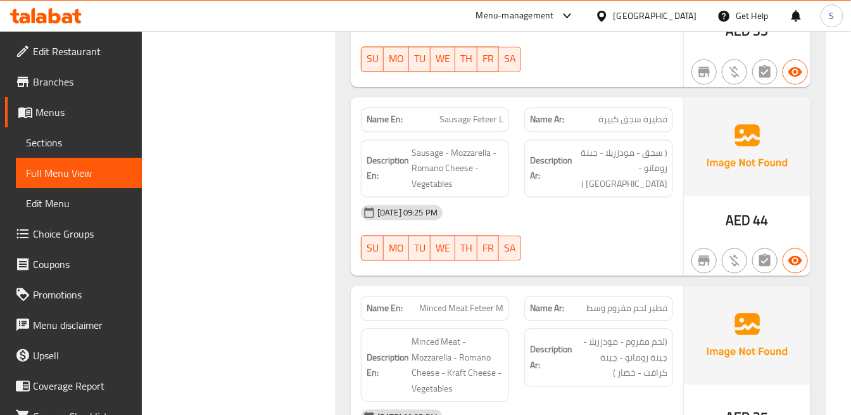
click at [640, 321] on div "Description Ar: (لحم مفروم - مودزريلا - جبنة رومانو - جبنة كرافت - خضار )" at bounding box center [598, 365] width 163 height 89
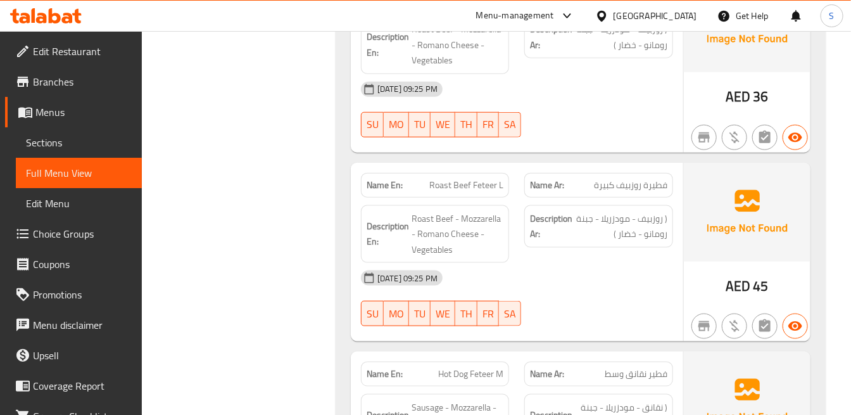
scroll to position [14005, 0]
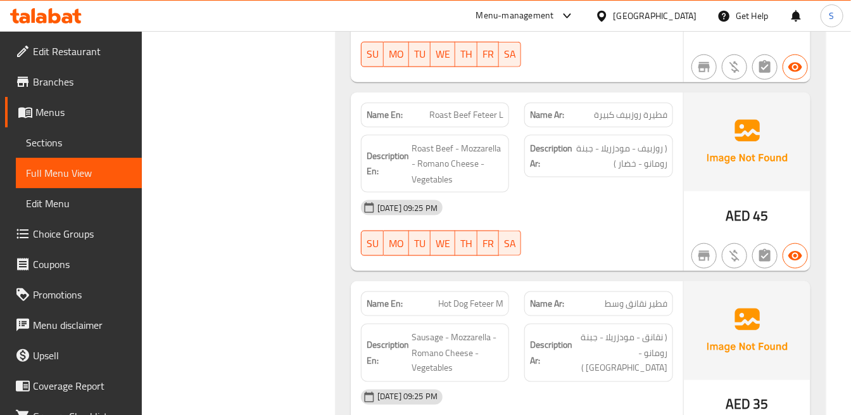
click at [446, 297] on span "Hot Dog Feteer M" at bounding box center [470, 303] width 65 height 13
drag, startPoint x: 446, startPoint y: 91, endPoint x: 522, endPoint y: 120, distance: 81.4
click at [446, 297] on span "Hot Dog Feteer M" at bounding box center [470, 303] width 65 height 13
copy span "Hot Dog Feteer M"
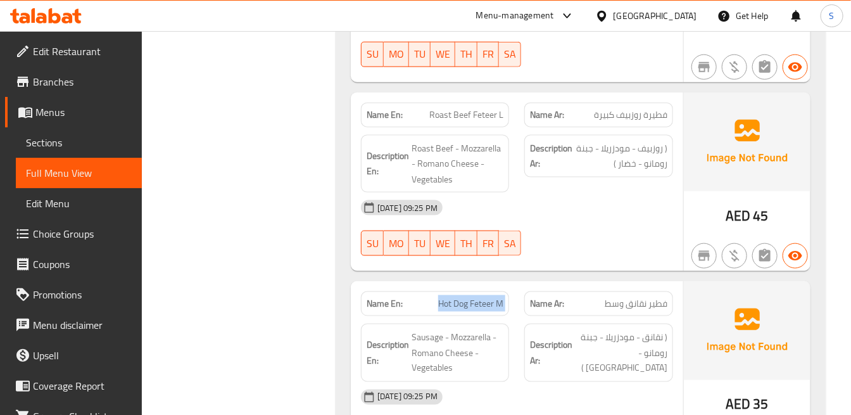
copy span "Hot Dog Feteer L"
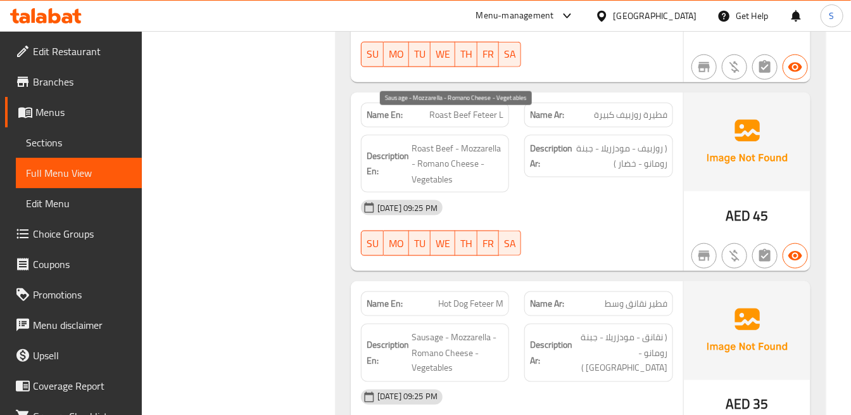
click at [414, 329] on span "Sausage - Mozzarella - Romano Cheese - Vegetables" at bounding box center [458, 352] width 92 height 47
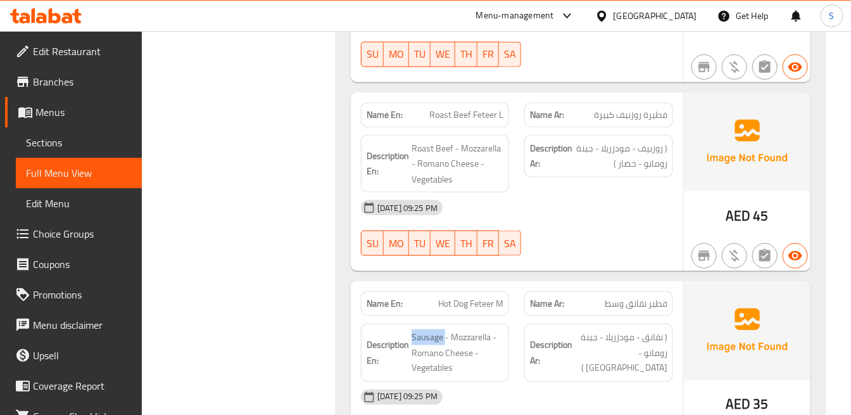
copy span "Sausage"
click at [622, 382] on div "[DATE] 09:25 PM SU MO TU WE TH FR SA" at bounding box center [516, 417] width 327 height 71
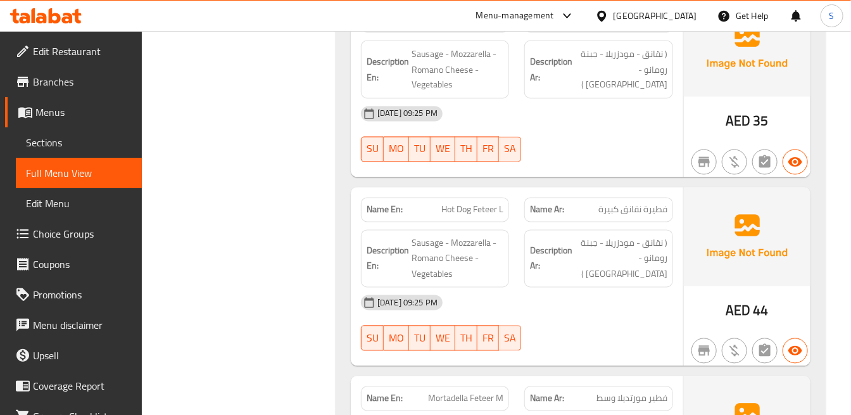
scroll to position [14357, 0]
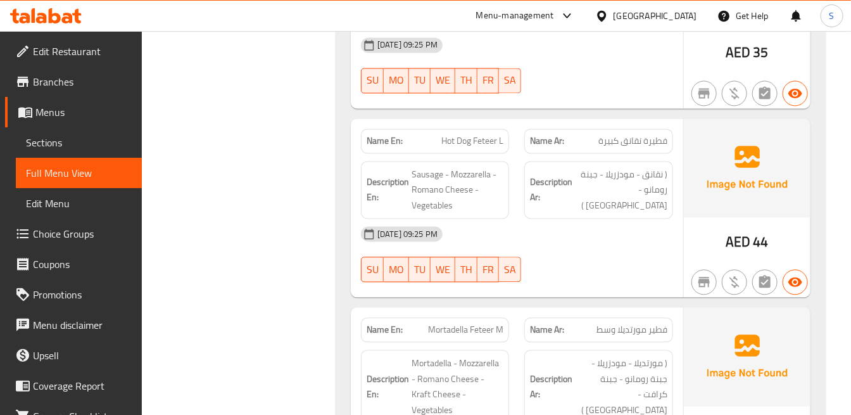
click at [505, 350] on div "Description En: Mortadella - Mozzarella - Romano Cheese - Kraft Cheese - Vegeta…" at bounding box center [435, 386] width 148 height 73
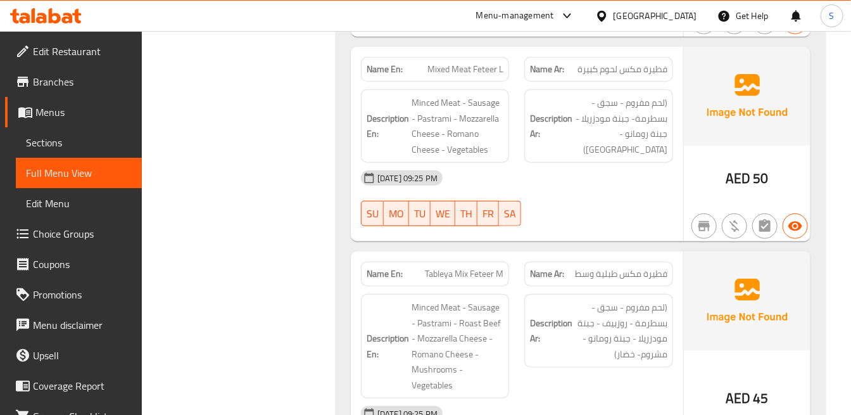
scroll to position [15694, 0]
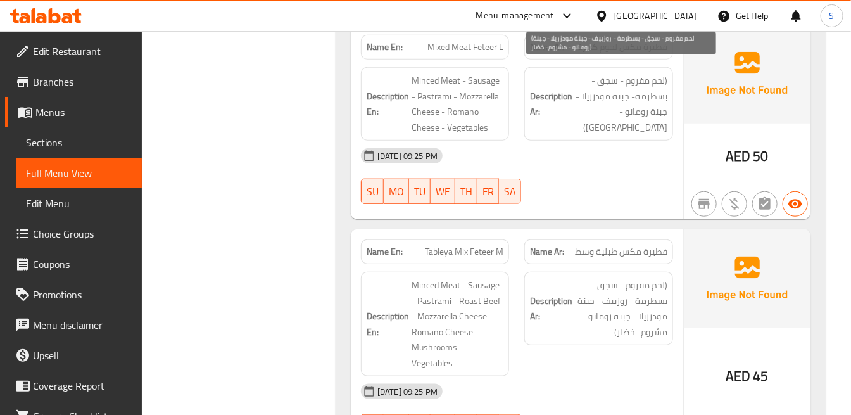
click at [599, 277] on span "(لحم مفروم - سجق - بسطرمة - روزبيف - جبنة مودزريلا - جبنة رومانو - مشروم- خضار)" at bounding box center [621, 308] width 92 height 62
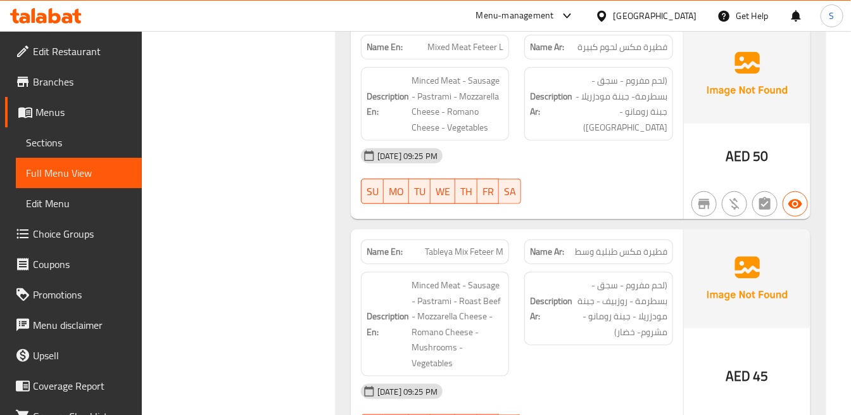
click at [580, 376] on div "[DATE] 09:25 PM" at bounding box center [516, 391] width 327 height 30
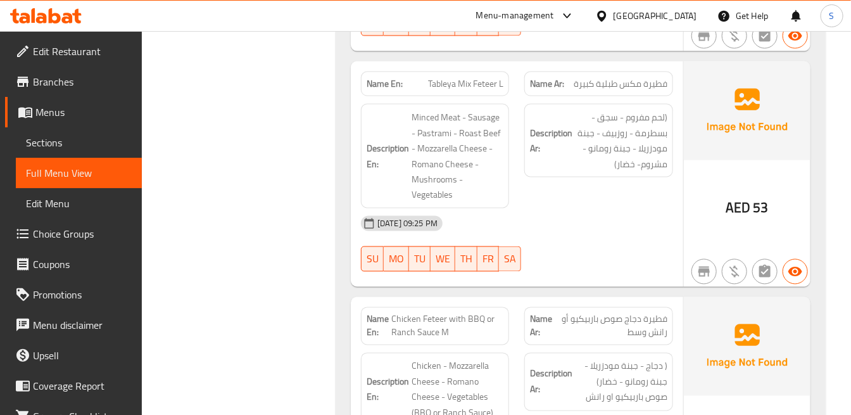
scroll to position [16116, 0]
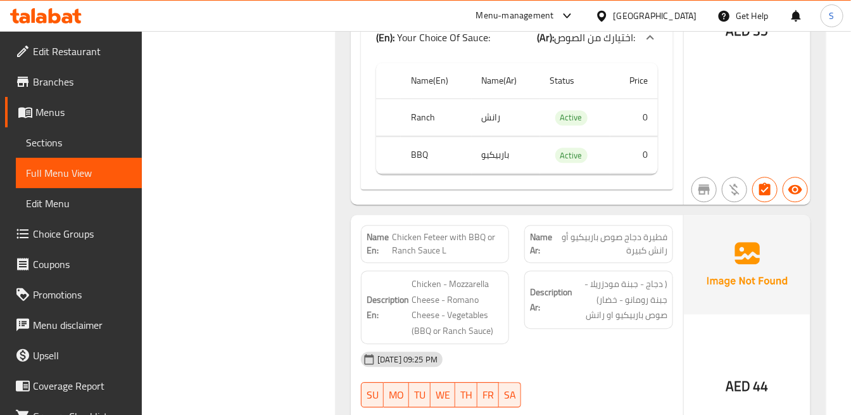
scroll to position [16609, 0]
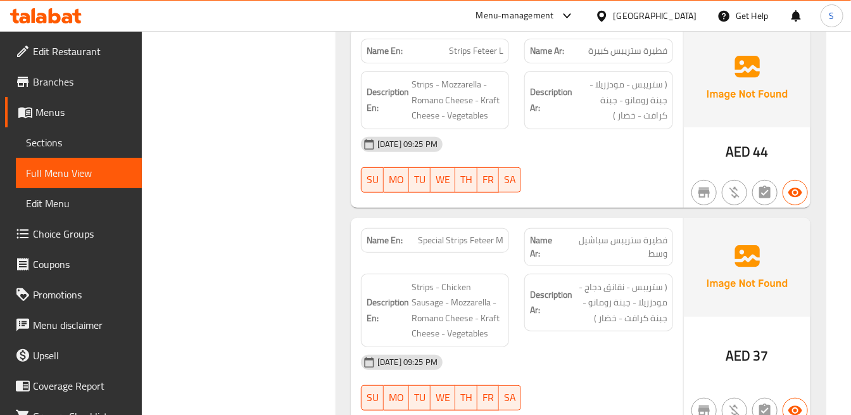
scroll to position [17383, 0]
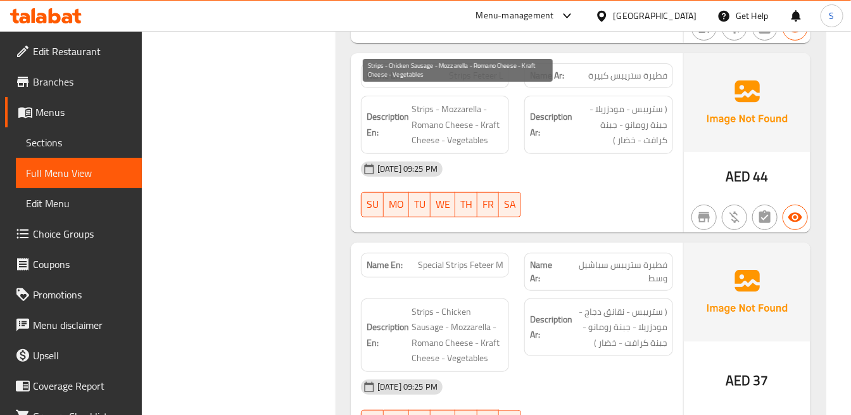
click at [490, 304] on span "Strips - Chicken Sausage - Mozzarella - Romano Cheese - Kraft Cheese - Vegetabl…" at bounding box center [458, 335] width 92 height 62
drag, startPoint x: 491, startPoint y: 103, endPoint x: 476, endPoint y: 108, distance: 15.2
click at [476, 304] on span "Strips - Chicken Sausage - Mozzarella - Romano Cheese - Kraft Cheese - Vegetabl…" at bounding box center [458, 335] width 92 height 62
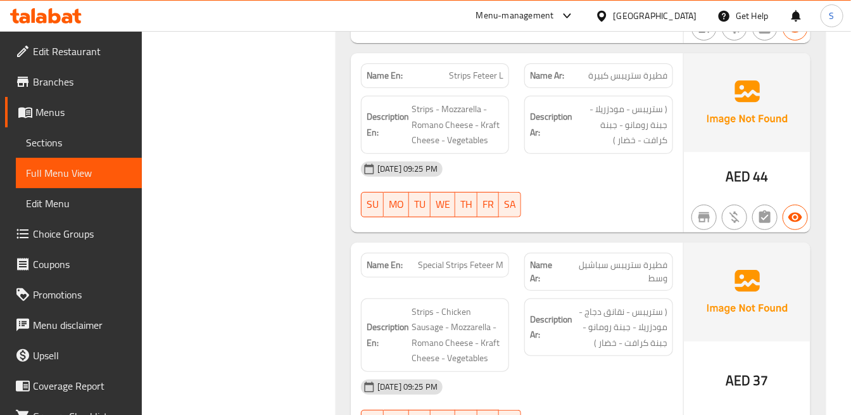
click at [452, 258] on span "Special Strips Feteer M" at bounding box center [461, 264] width 86 height 13
drag, startPoint x: 452, startPoint y: 47, endPoint x: 485, endPoint y: 61, distance: 36.0
click at [454, 258] on span "Special Strips Feteer M" at bounding box center [461, 264] width 86 height 13
copy span "Special Strips Feteer M"
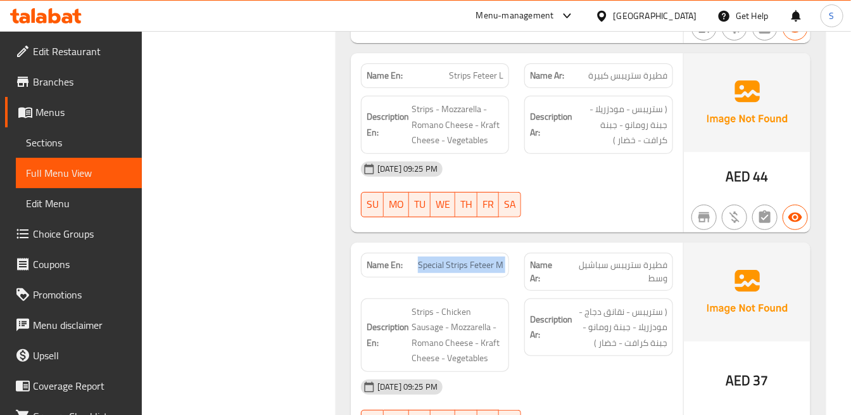
copy span "Special Strips Feteer L"
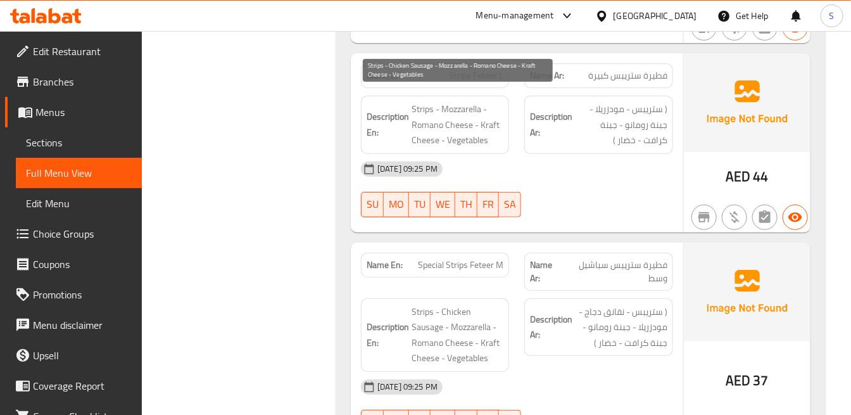
click at [478, 304] on span "Strips - Chicken Sausage - Mozzarella - Romano Cheese - Kraft Cheese - Vegetabl…" at bounding box center [458, 335] width 92 height 62
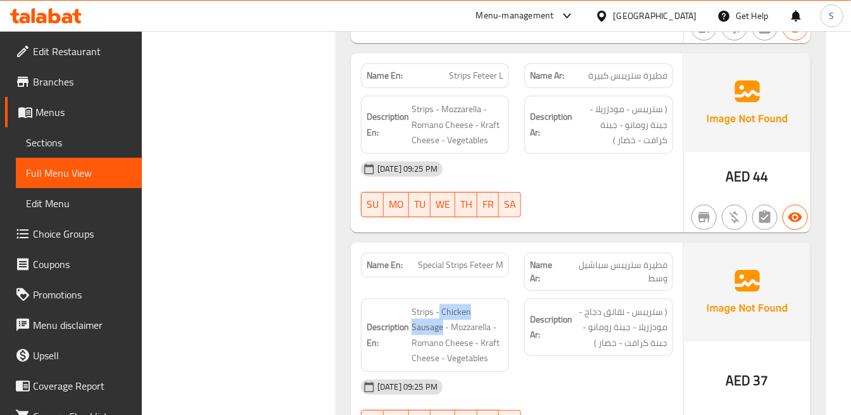
drag, startPoint x: 438, startPoint y: 95, endPoint x: 858, endPoint y: 154, distance: 423.4
click at [507, 298] on div "Description En: Strips - Chicken Sausage - Mozzarella - Romano Cheese - Kraft C…" at bounding box center [435, 334] width 148 height 73
copy span "Chicken Sausage"
click at [655, 298] on div "Description Ar: ( ستريبس - نقانق دجاج - مودزريلا - جبنة رومانو - جبنة كرافت - خ…" at bounding box center [598, 327] width 148 height 58
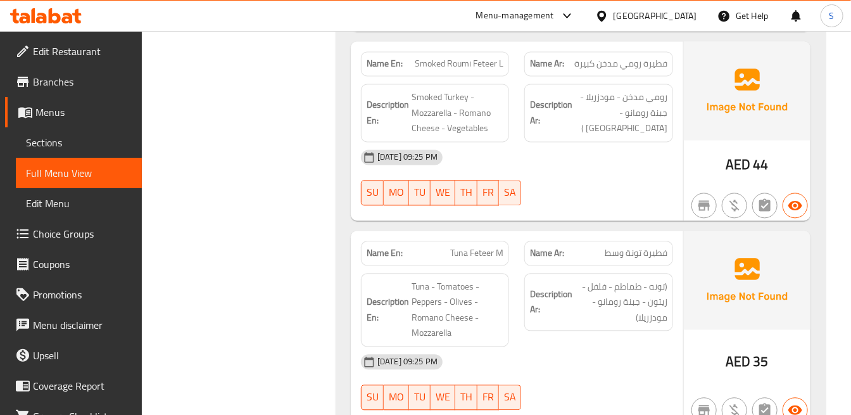
scroll to position [18227, 0]
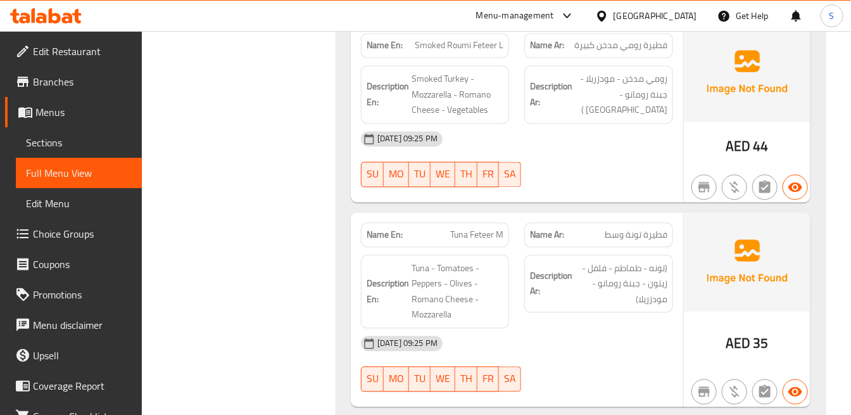
click at [581, 328] on div "[DATE] 09:25 PM" at bounding box center [516, 343] width 327 height 30
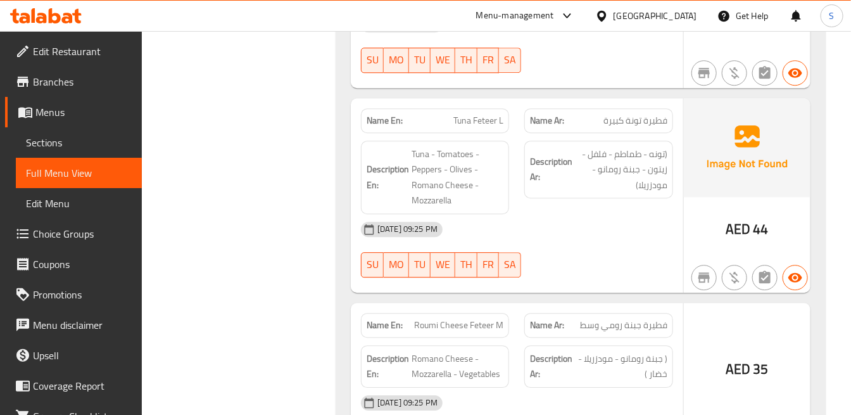
scroll to position [18580, 0]
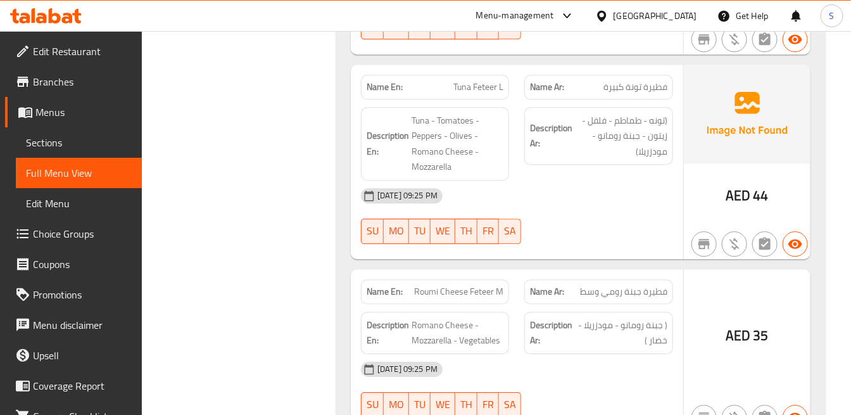
click at [661, 354] on div "[DATE] 09:25 PM SU MO TU WE TH FR SA" at bounding box center [516, 389] width 327 height 71
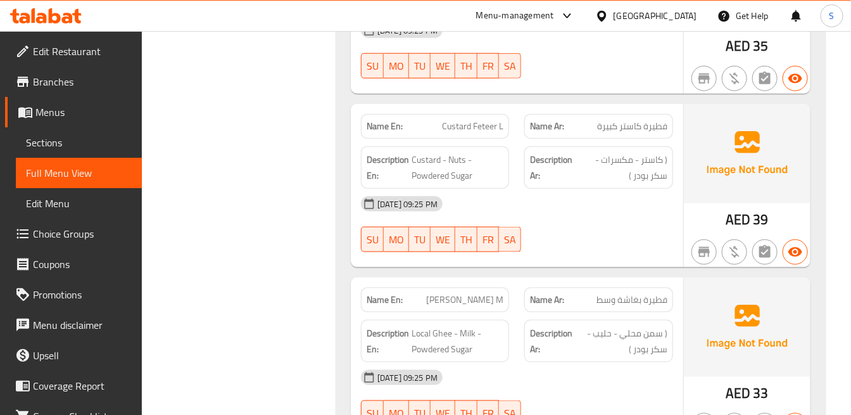
scroll to position [21536, 0]
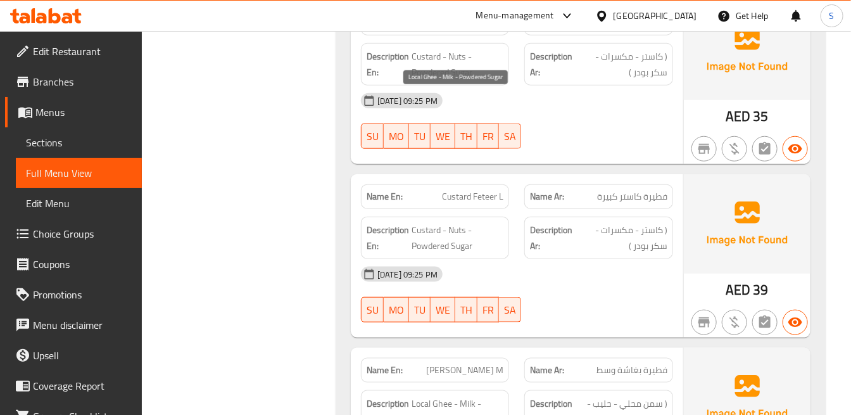
click at [419, 396] on span "Local Ghee - Milk - Powdered Sugar" at bounding box center [458, 411] width 92 height 31
copy span "Local"
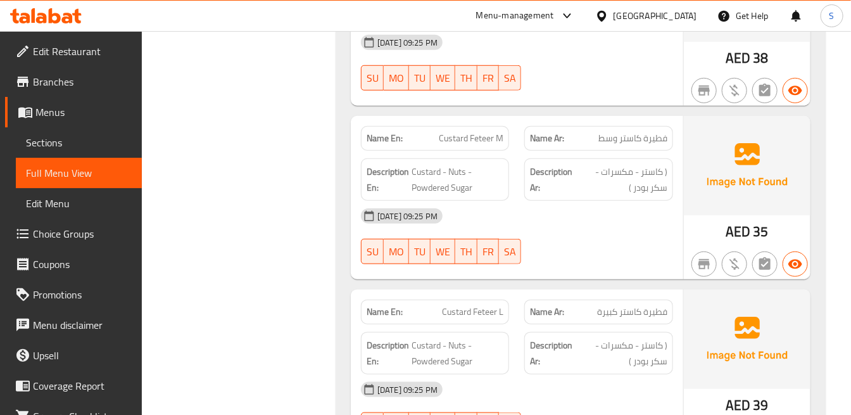
scroll to position [21465, 0]
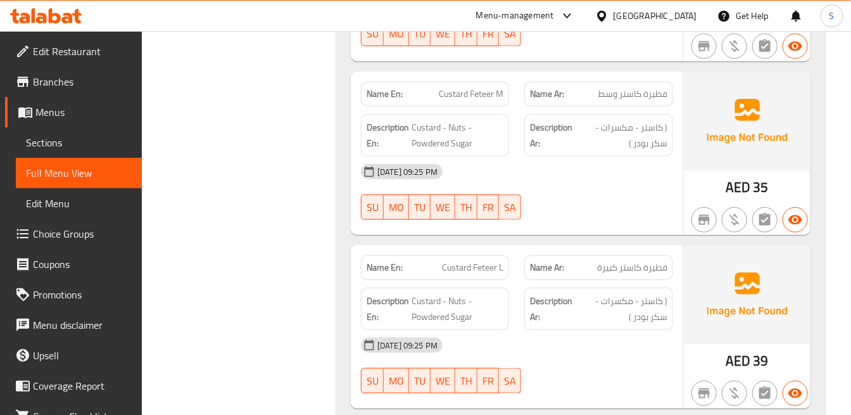
drag, startPoint x: 479, startPoint y: 130, endPoint x: 534, endPoint y: 152, distance: 59.4
copy span "[PERSON_NAME] M"
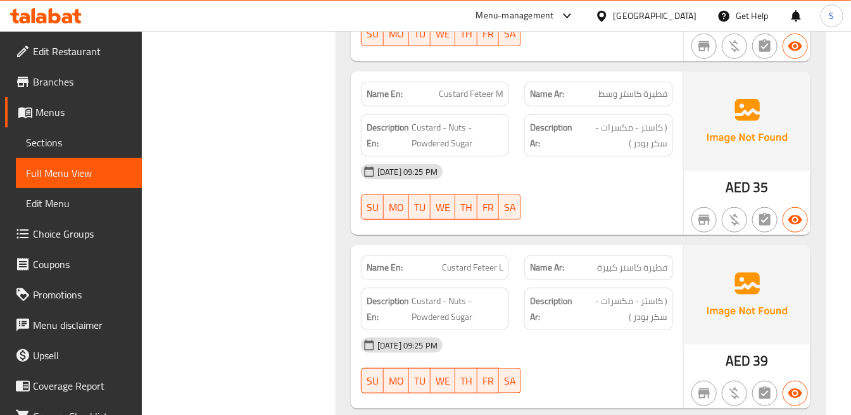
drag, startPoint x: 454, startPoint y: 342, endPoint x: 409, endPoint y: 340, distance: 44.4
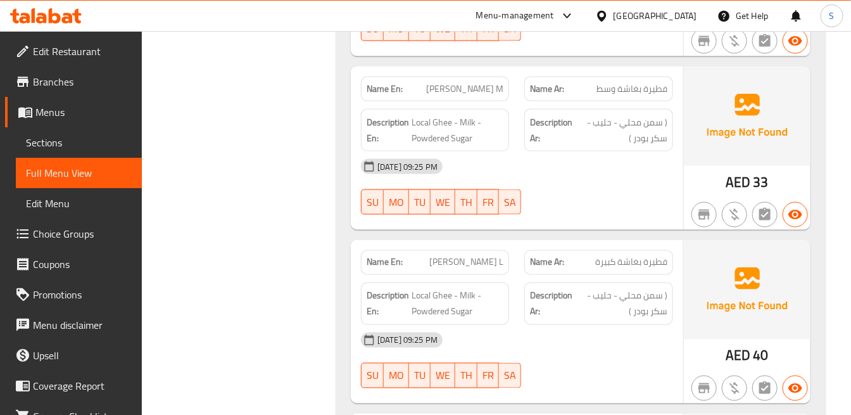
scroll to position [21887, 0]
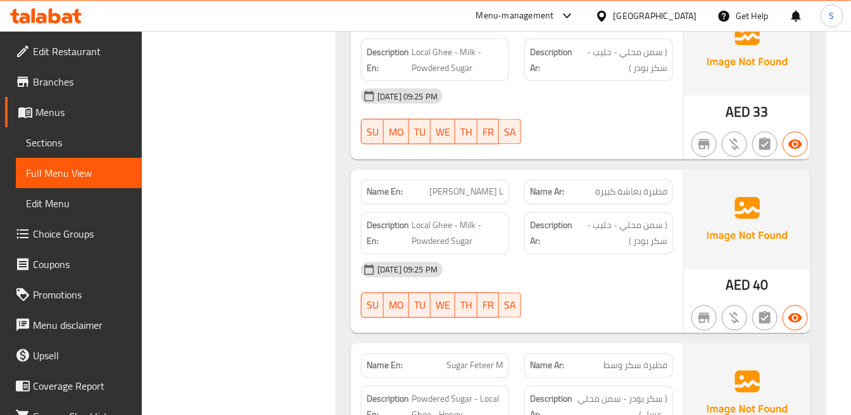
click at [459, 353] on div "Name En: Sugar Feteer M" at bounding box center [435, 365] width 148 height 25
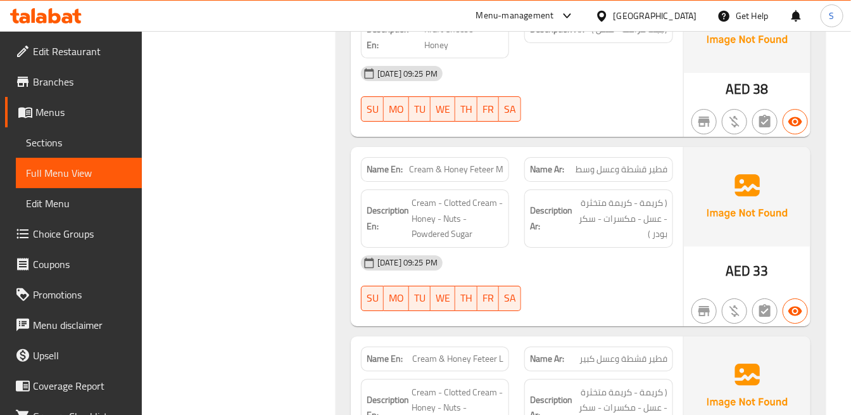
scroll to position [22943, 0]
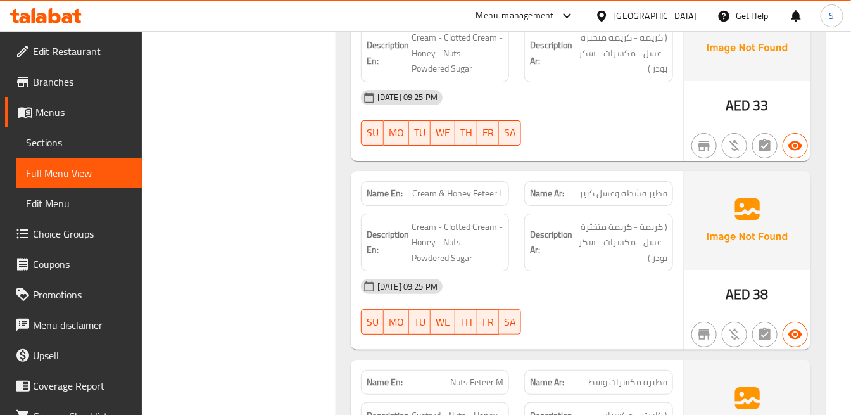
click at [546, 408] on strong "Description Ar:" at bounding box center [551, 423] width 42 height 31
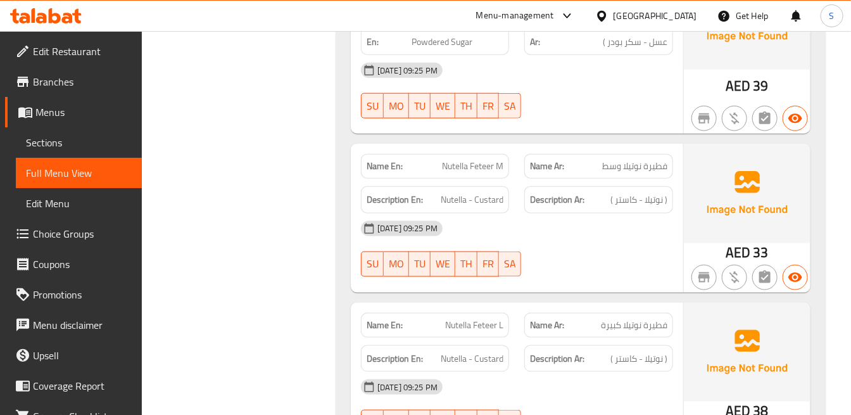
scroll to position [23576, 0]
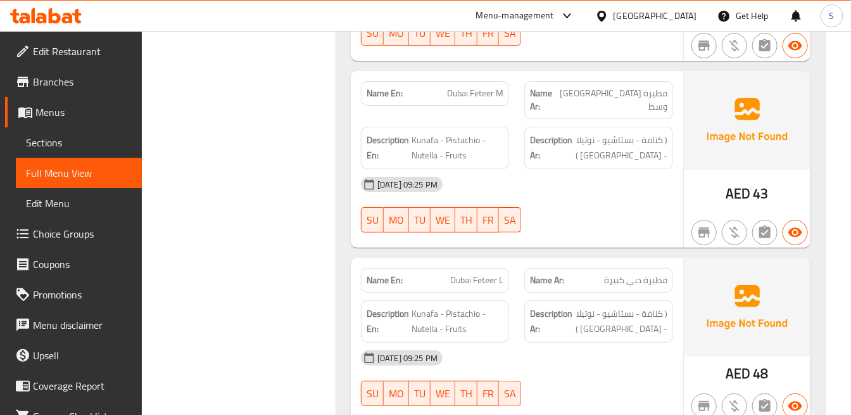
scroll to position [26884, 0]
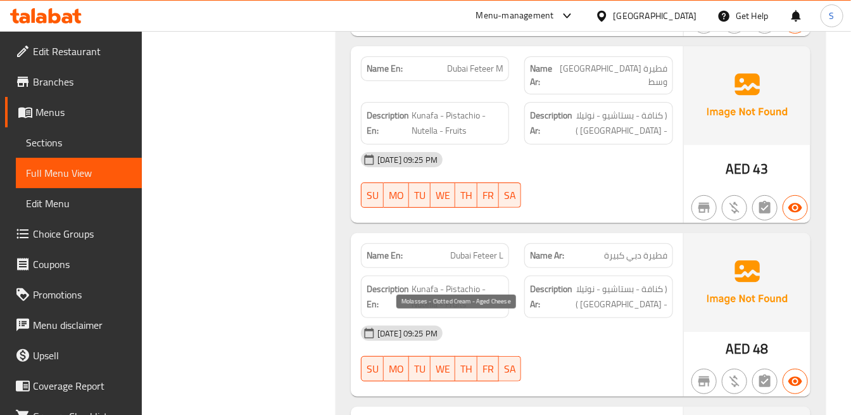
drag, startPoint x: 442, startPoint y: 338, endPoint x: 498, endPoint y: 338, distance: 56.4
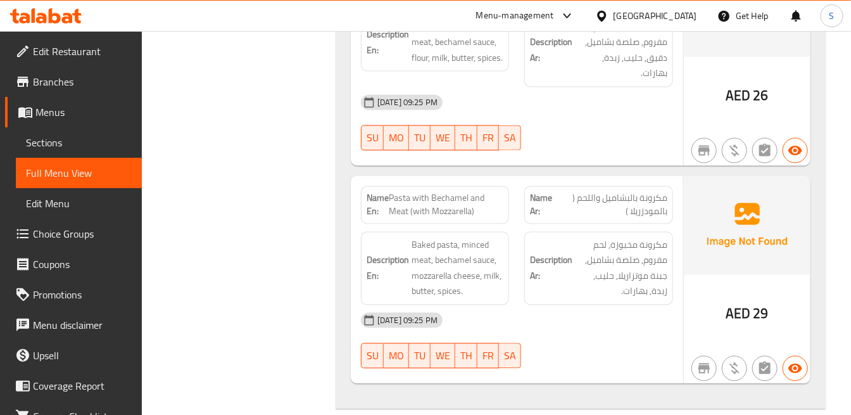
scroll to position [27799, 0]
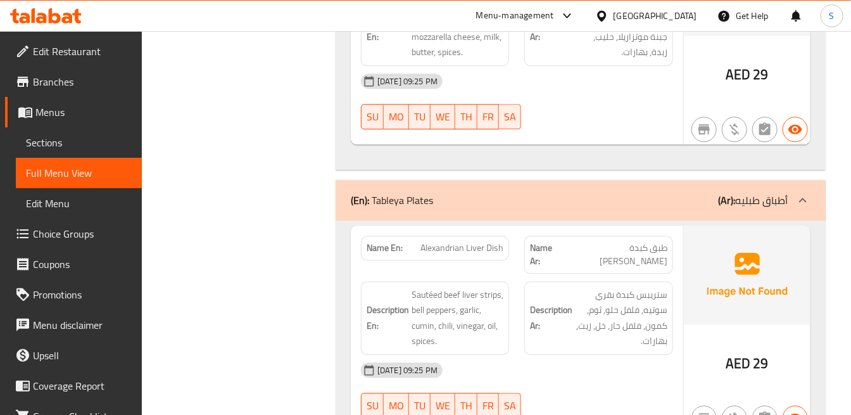
scroll to position [28081, 0]
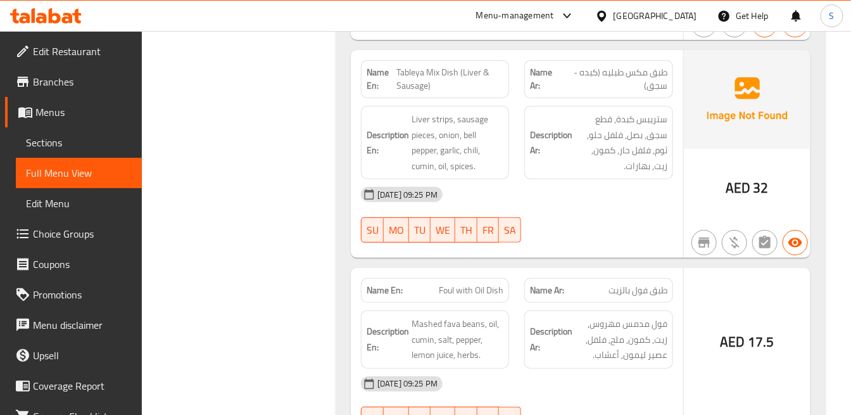
scroll to position [28855, 0]
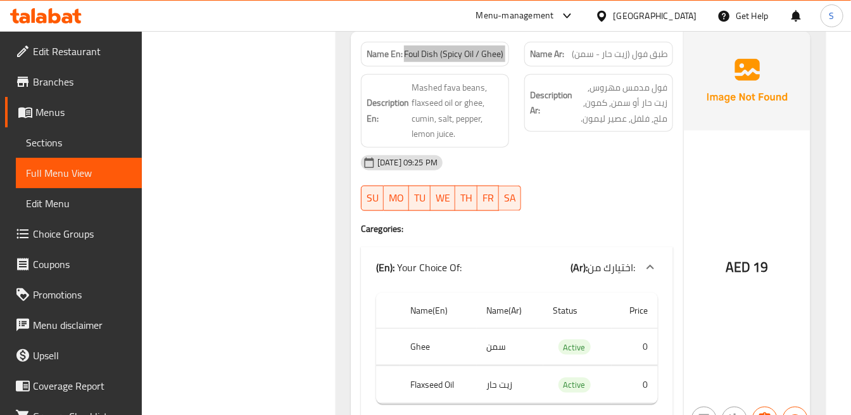
scroll to position [29347, 0]
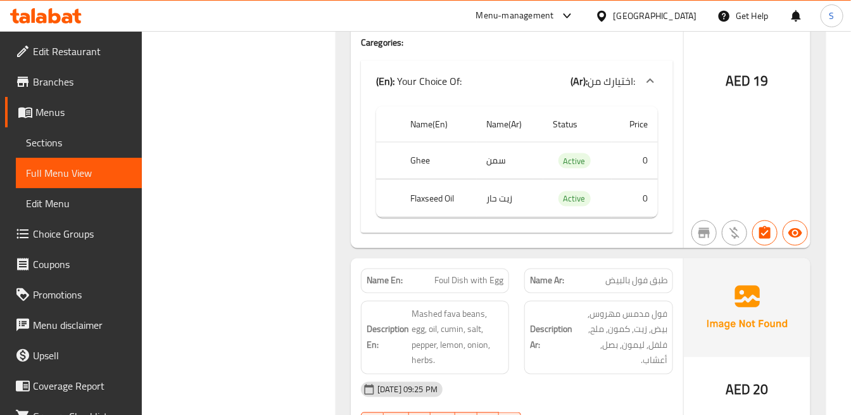
scroll to position [29488, 0]
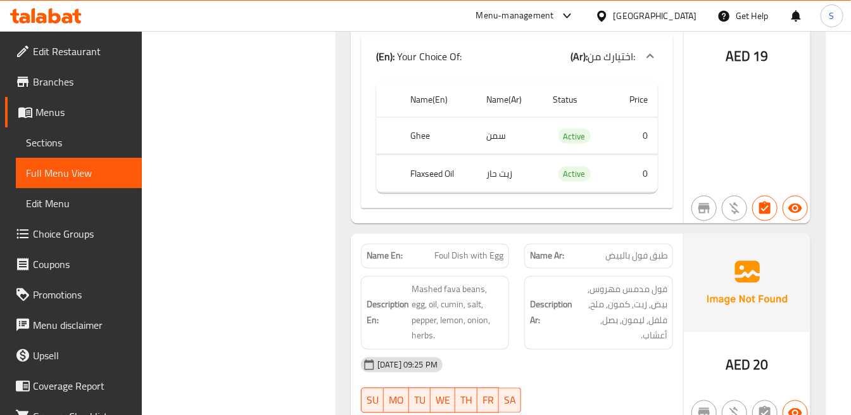
drag, startPoint x: 552, startPoint y: 184, endPoint x: 738, endPoint y: 213, distance: 187.8
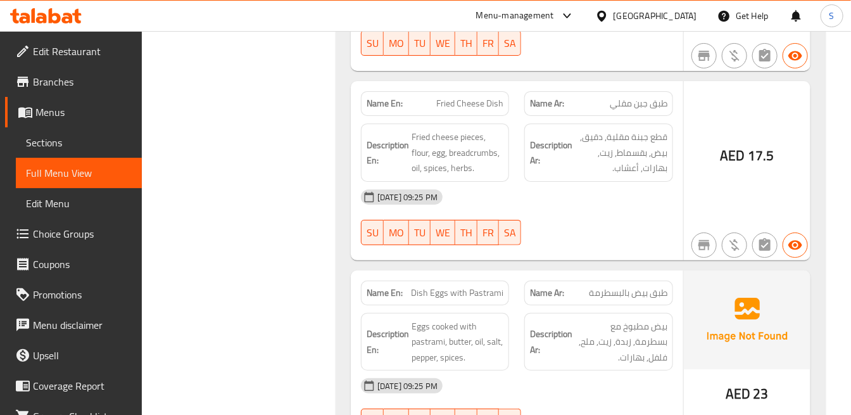
scroll to position [30684, 0]
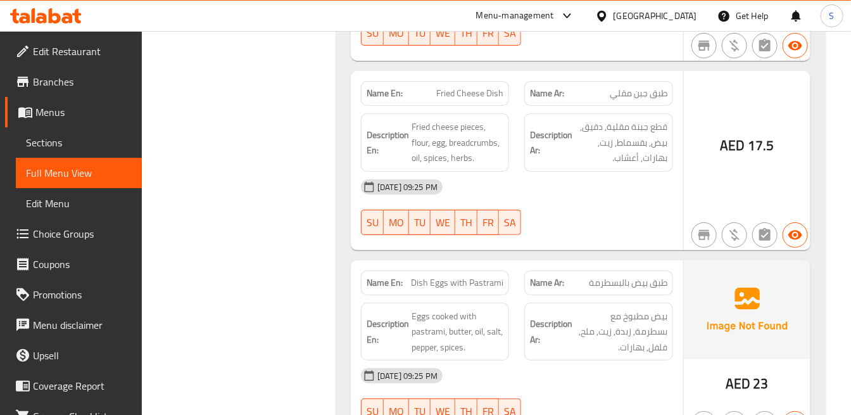
drag, startPoint x: 612, startPoint y: 214, endPoint x: 631, endPoint y: 214, distance: 19.0
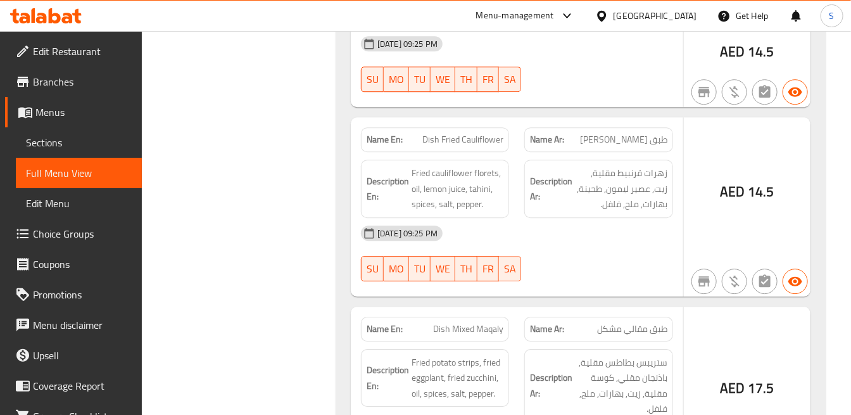
scroll to position [32092, 0]
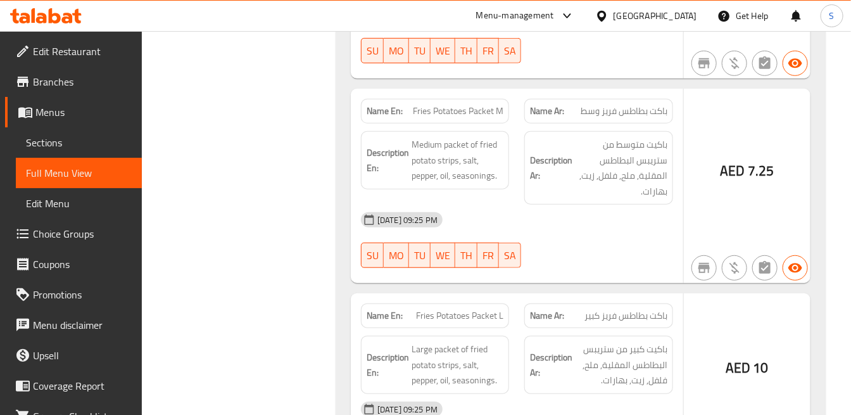
scroll to position [32866, 0]
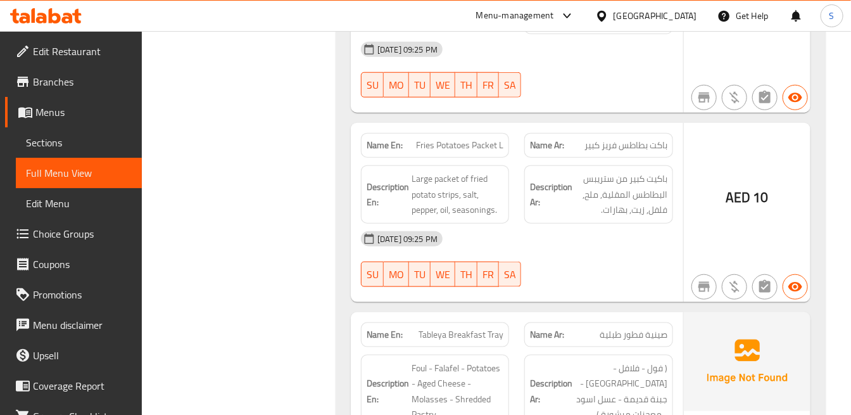
scroll to position [33077, 0]
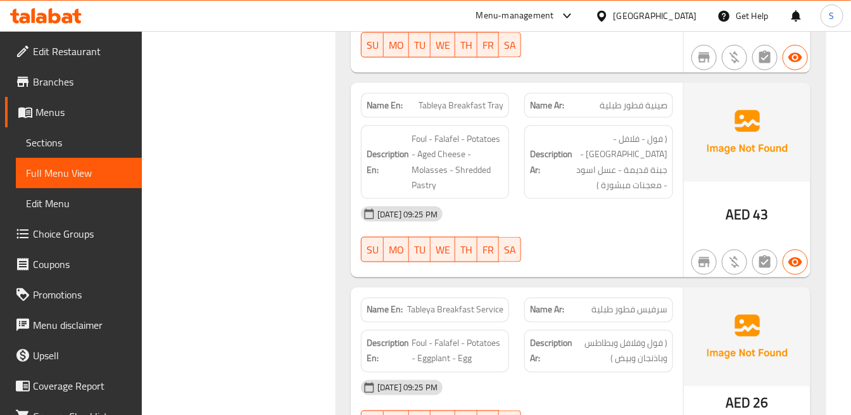
scroll to position [33288, 0]
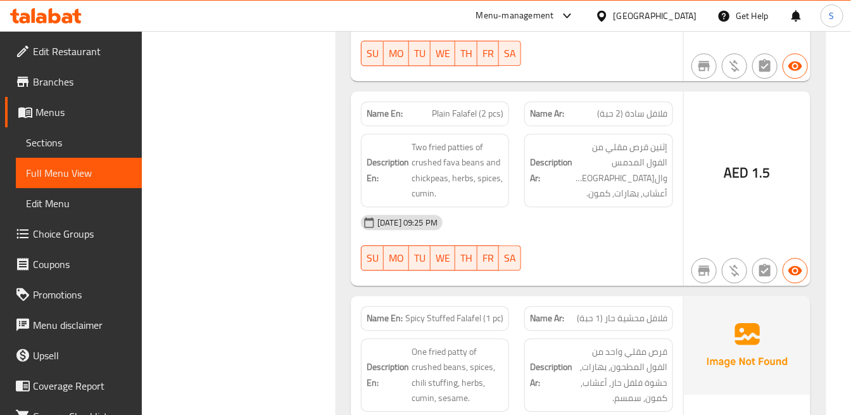
scroll to position [33922, 0]
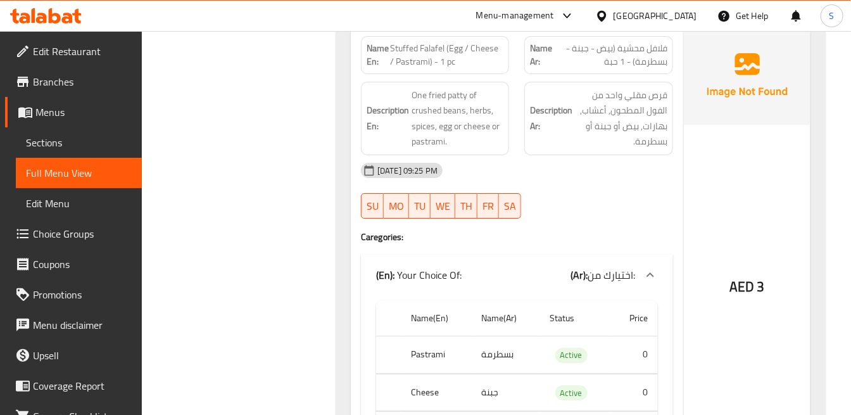
scroll to position [34344, 0]
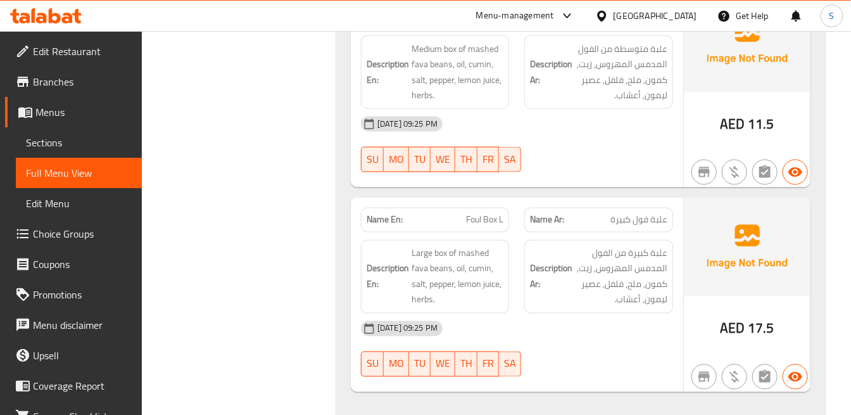
scroll to position [35329, 0]
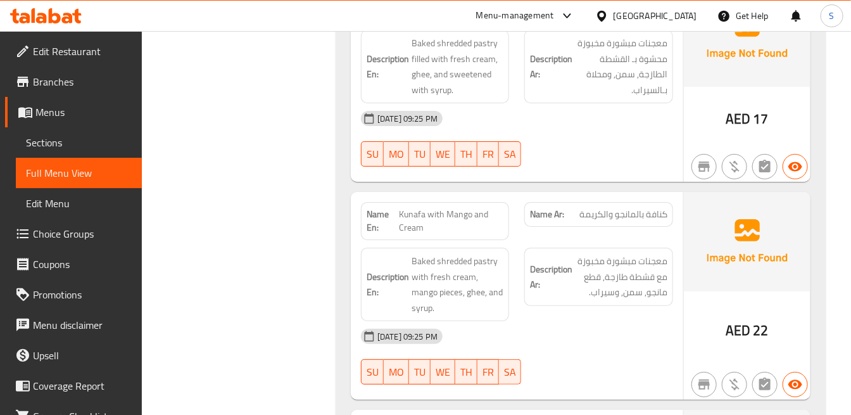
scroll to position [36385, 0]
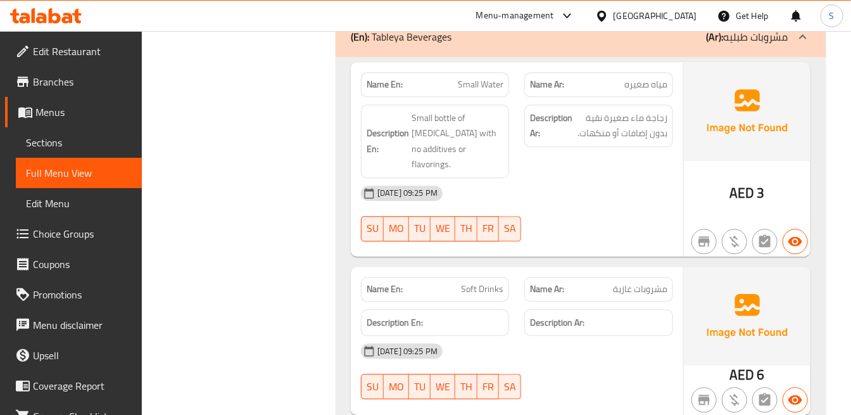
scroll to position [35681, 0]
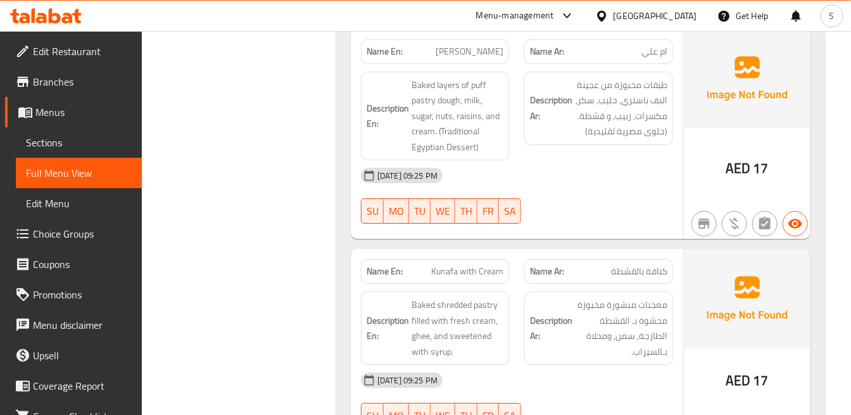
scroll to position [36244, 0]
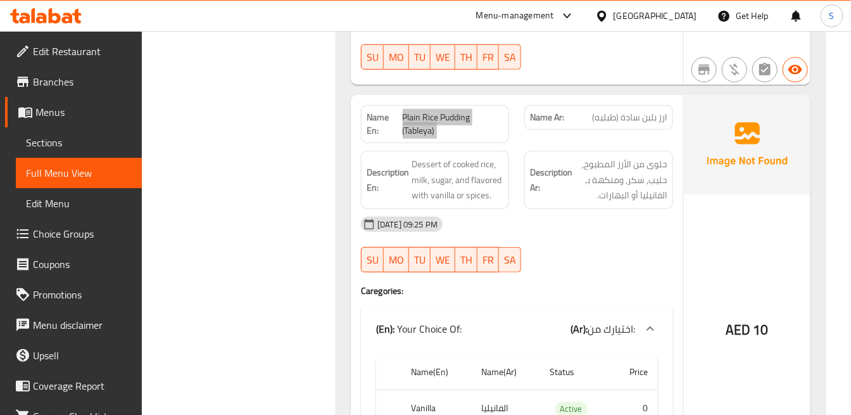
scroll to position [36737, 0]
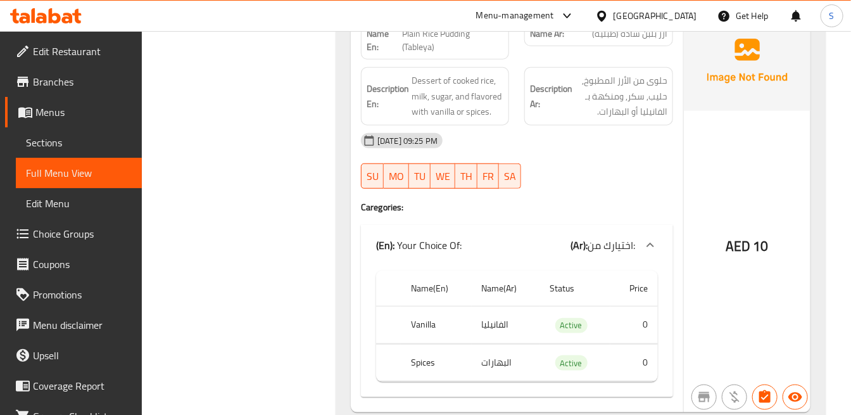
scroll to position [36833, 0]
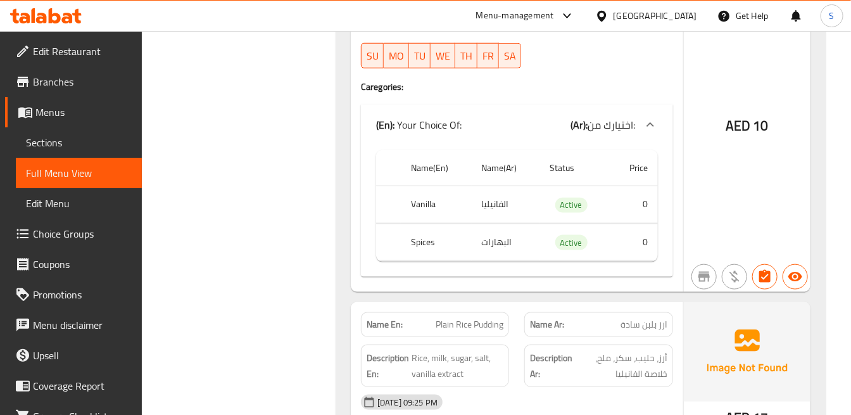
scroll to position [36974, 0]
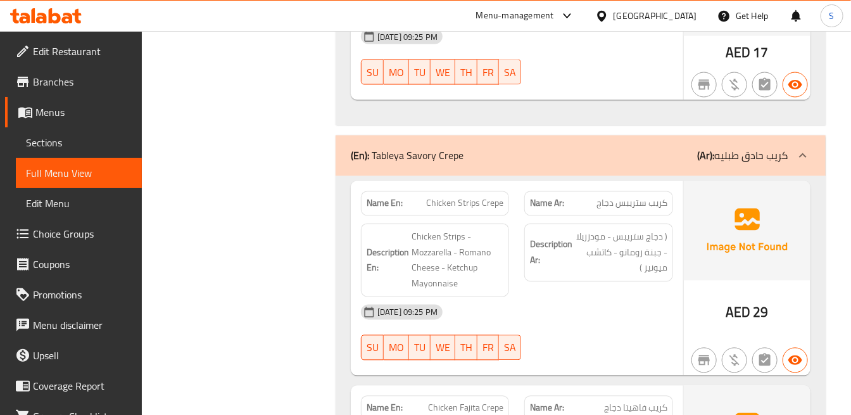
scroll to position [37326, 0]
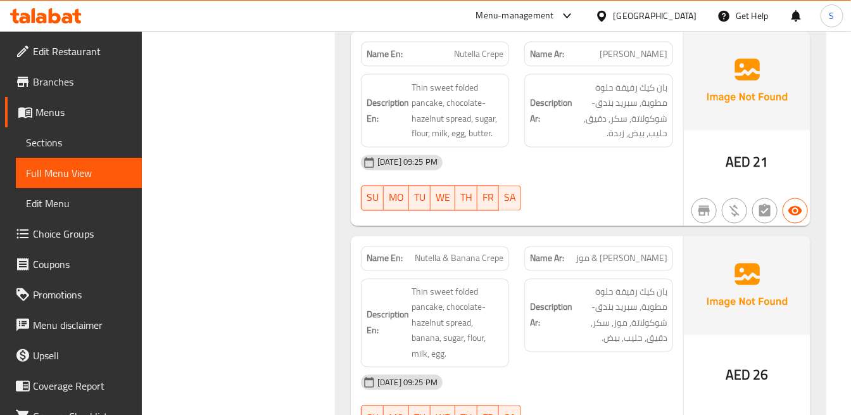
scroll to position [39226, 0]
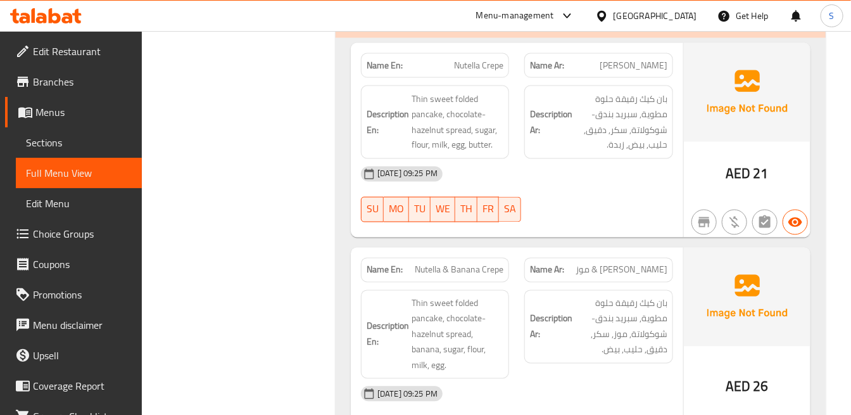
scroll to position [39112, 0]
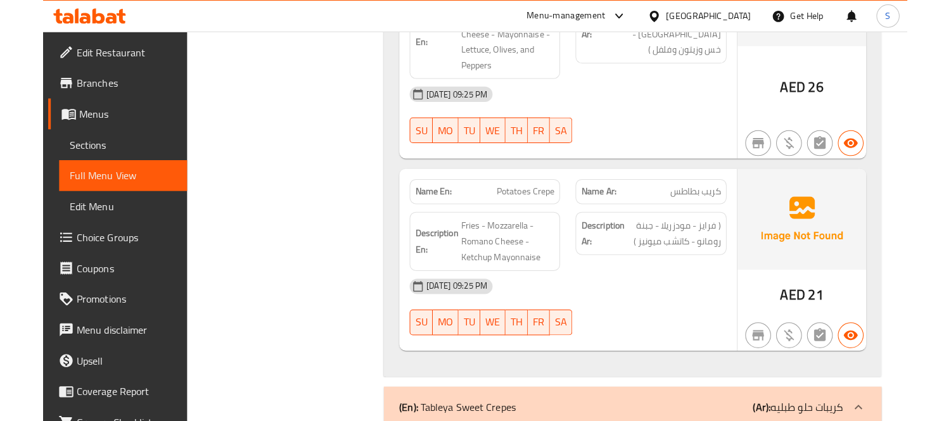
scroll to position [36764, 0]
